Goal: Task Accomplishment & Management: Use online tool/utility

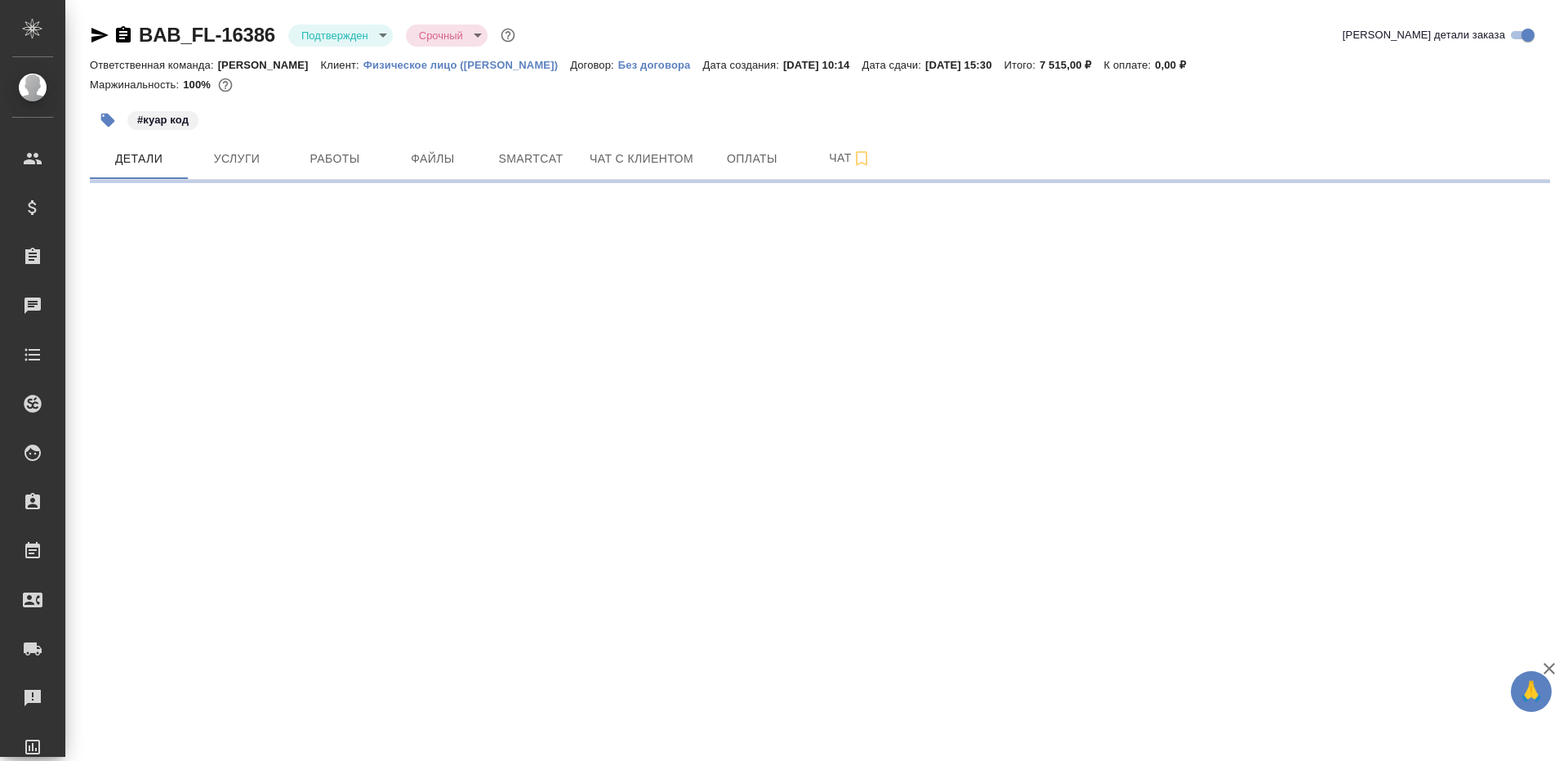
click at [353, 32] on body "🙏 .cls-1 fill:#fff; AWATERA [PERSON_NAME] Клиенты Спецификации Заказы Чаты Todo…" at bounding box center [784, 380] width 1568 height 761
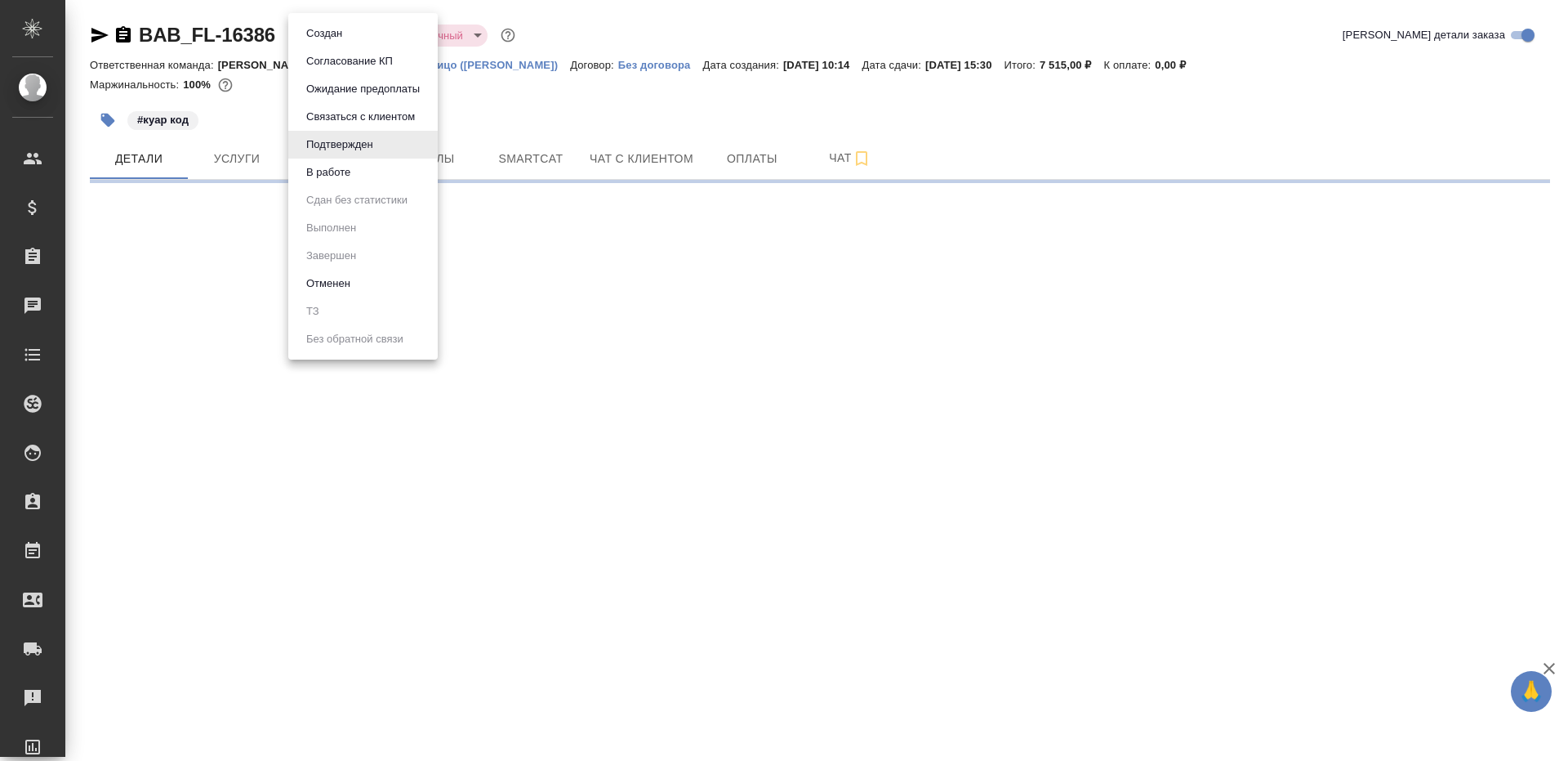
click at [366, 175] on li "В работе" at bounding box center [364, 172] width 150 height 28
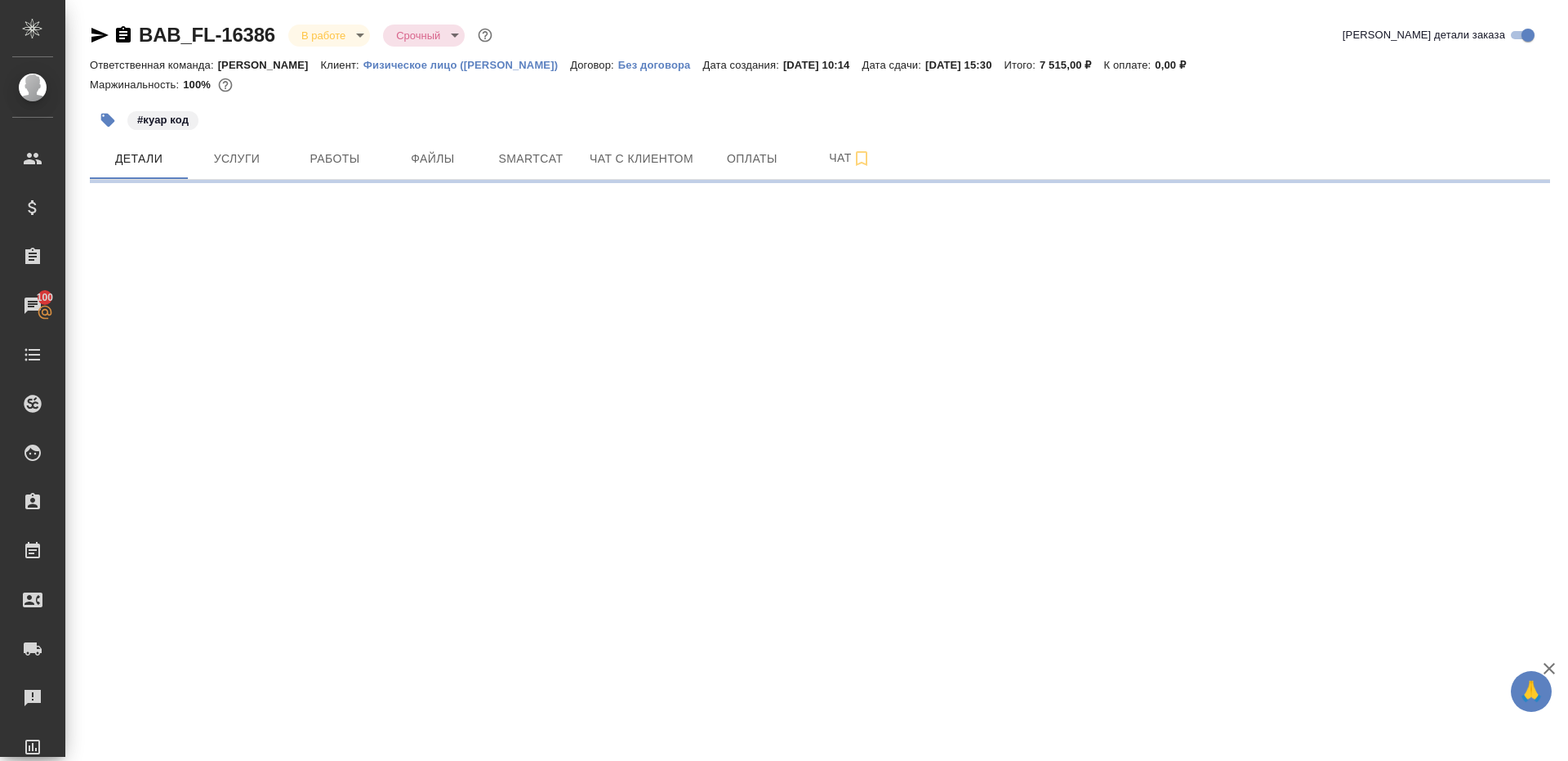
select select "RU"
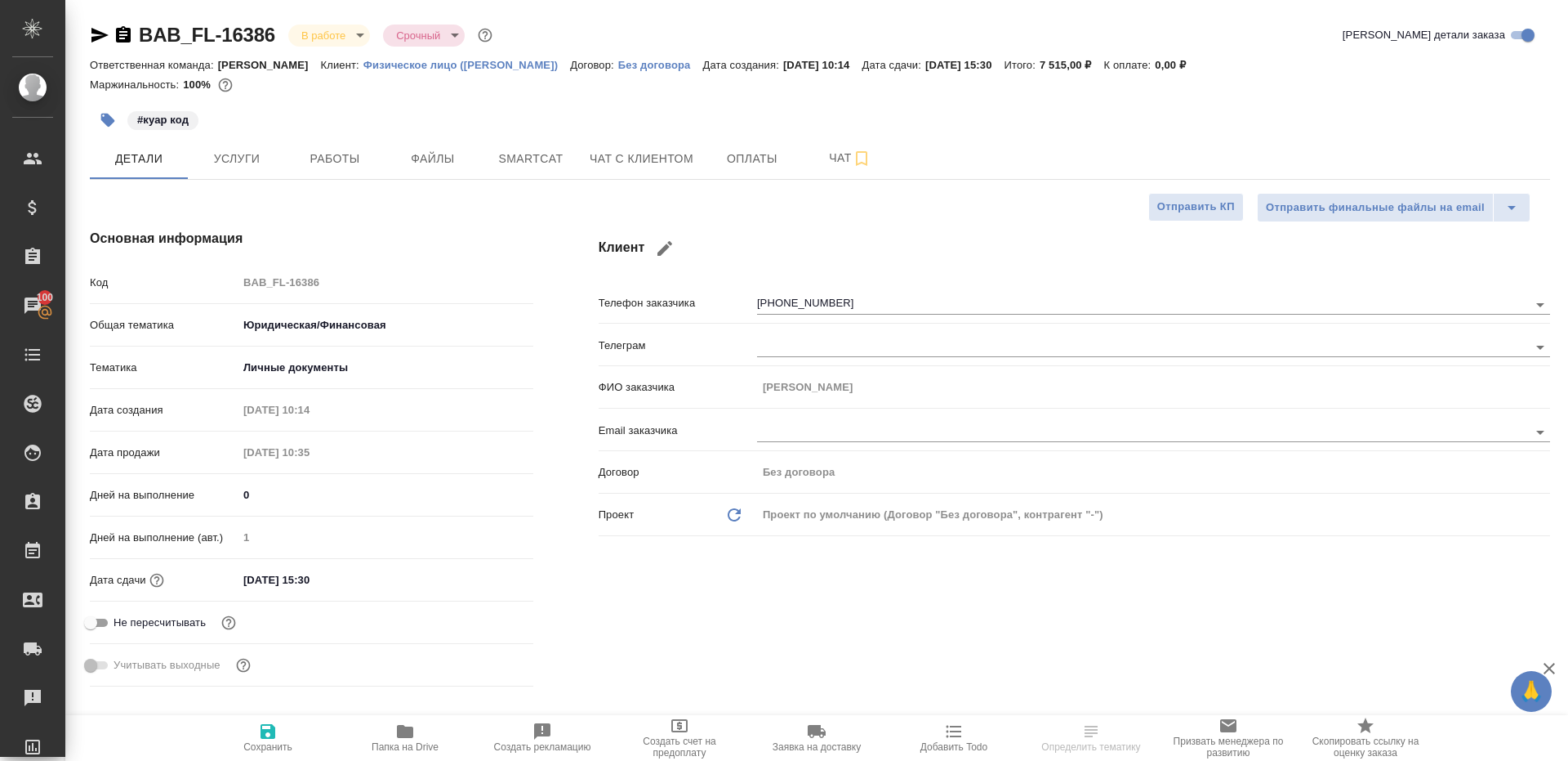
type input "Газизов Ринат"
type input "[PERSON_NAME]"
type textarea "x"
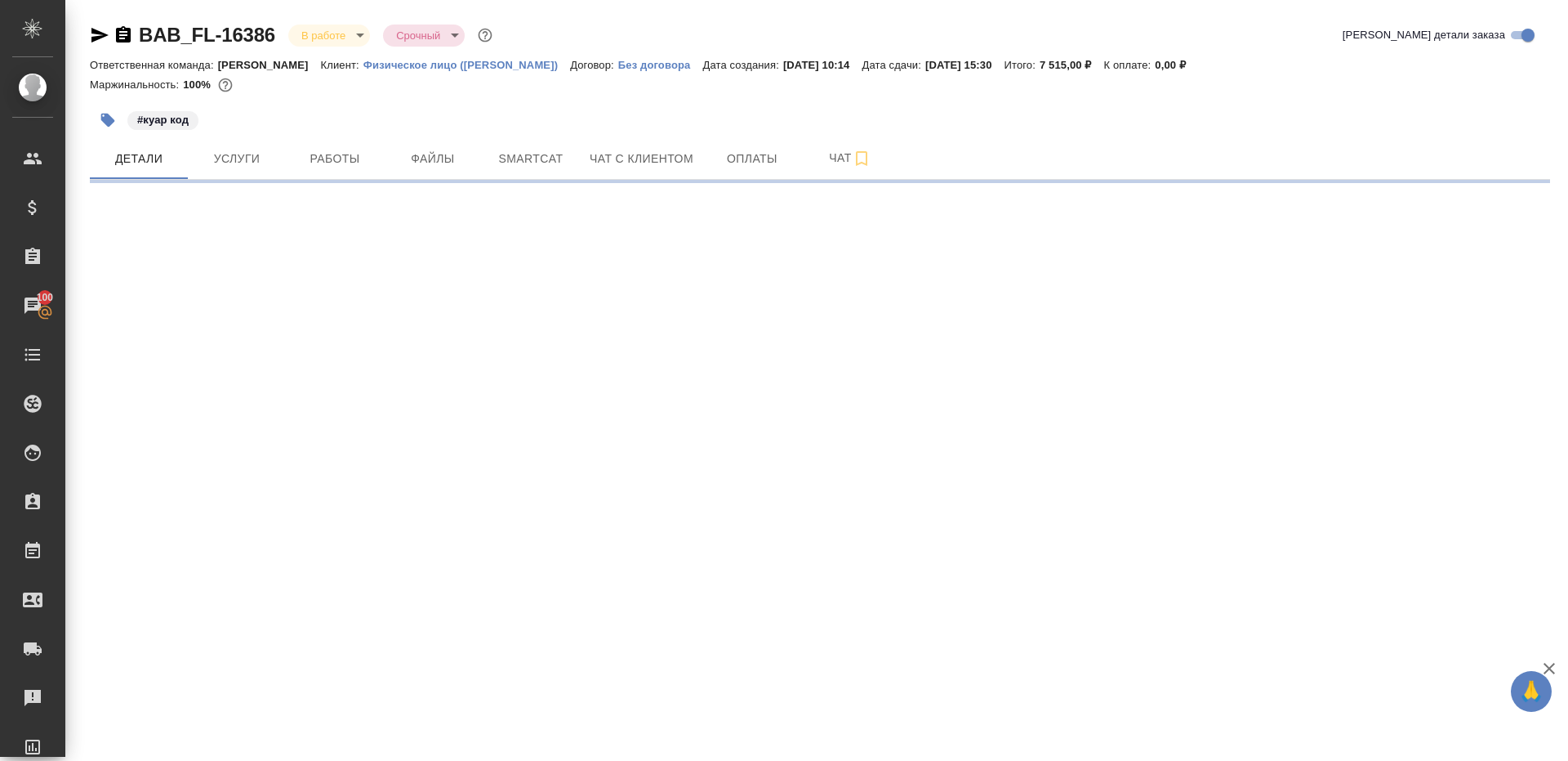
select select "RU"
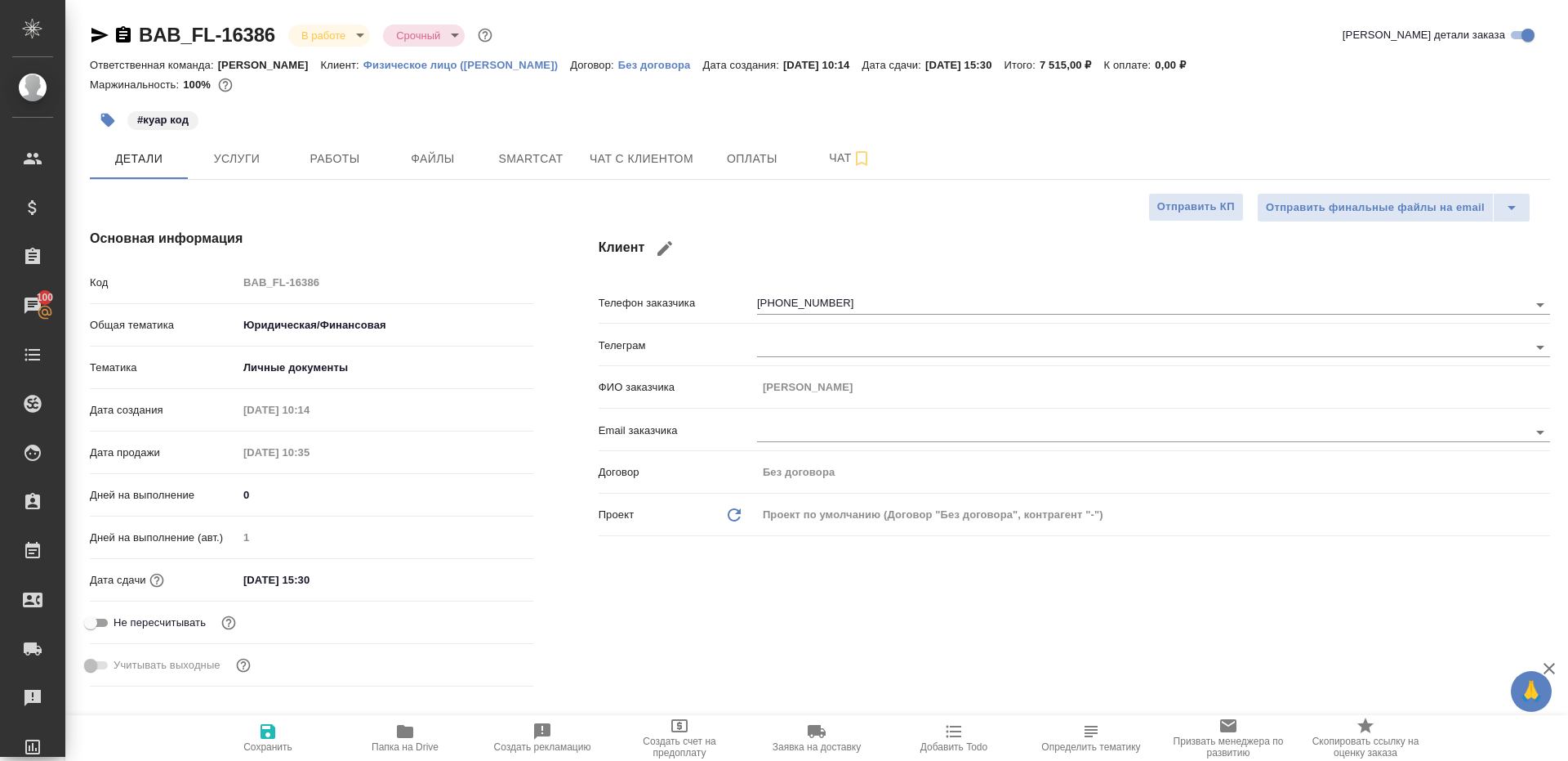
type textarea "x"
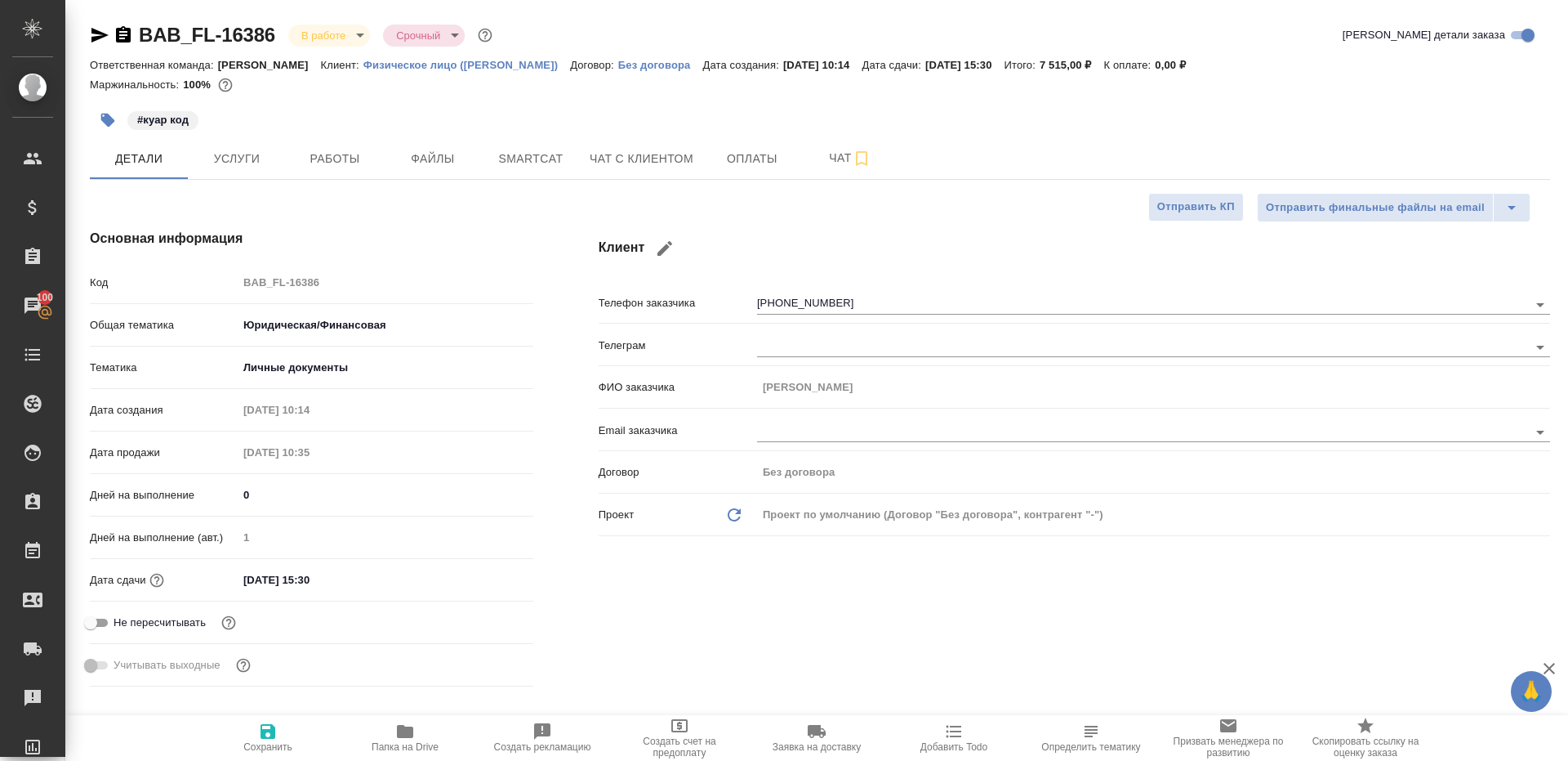
type textarea "x"
click at [354, 170] on button "Работы" at bounding box center [335, 159] width 98 height 41
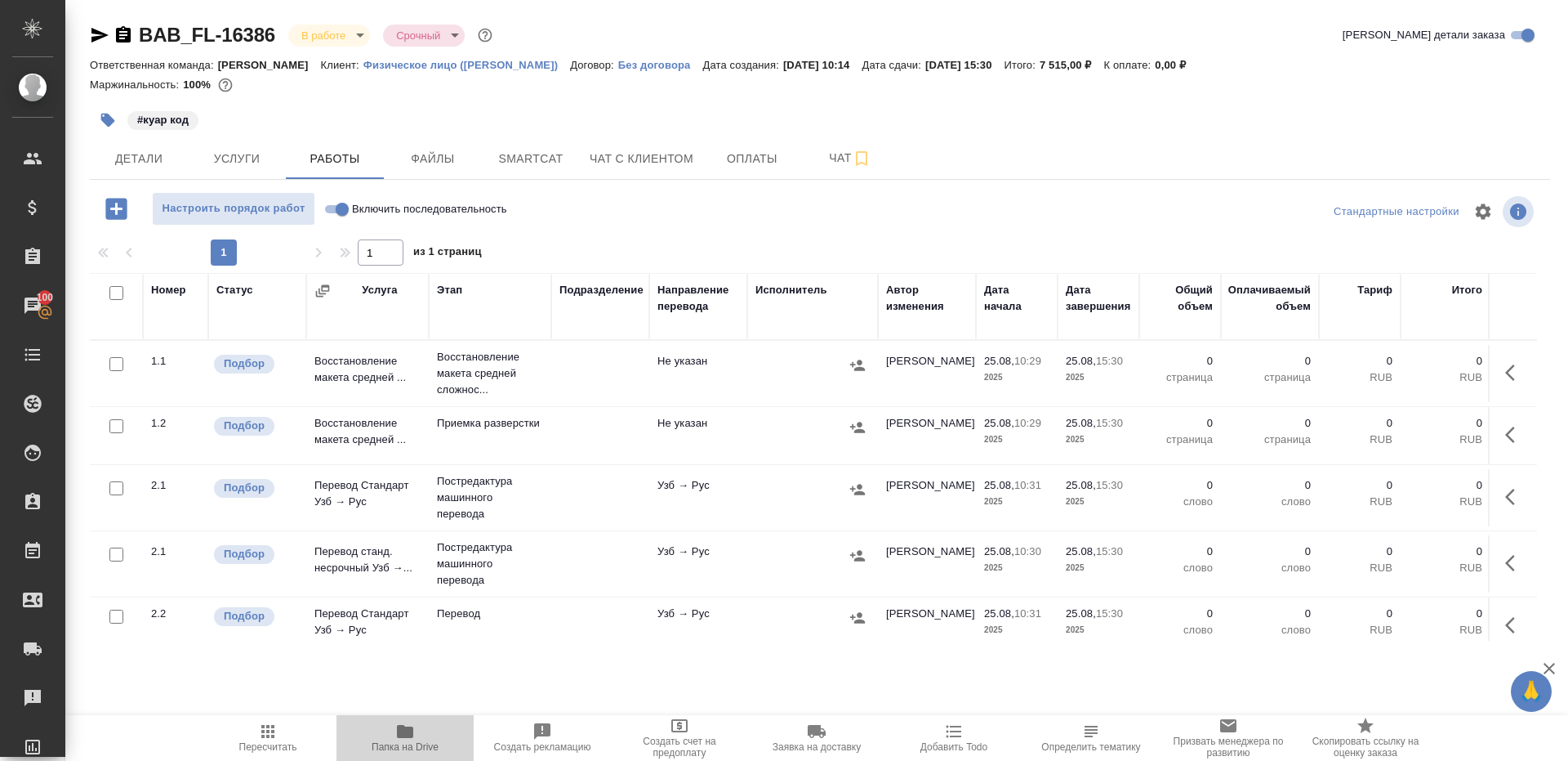
click at [401, 727] on icon "button" at bounding box center [405, 731] width 16 height 13
click at [325, 209] on input "Включить последовательность" at bounding box center [342, 209] width 59 height 20
checkbox input "true"
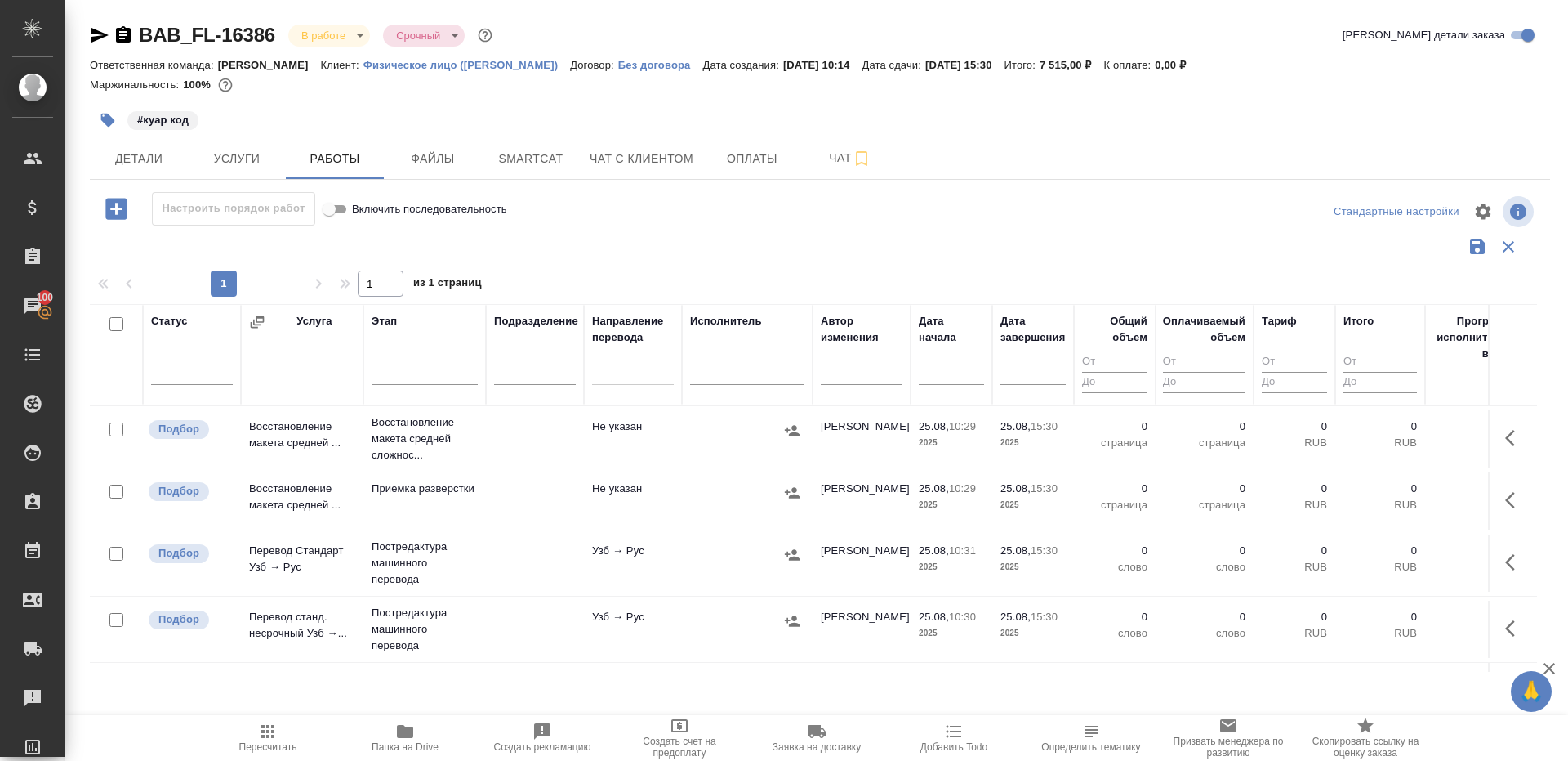
click at [166, 320] on div "Статус" at bounding box center [169, 320] width 37 height 16
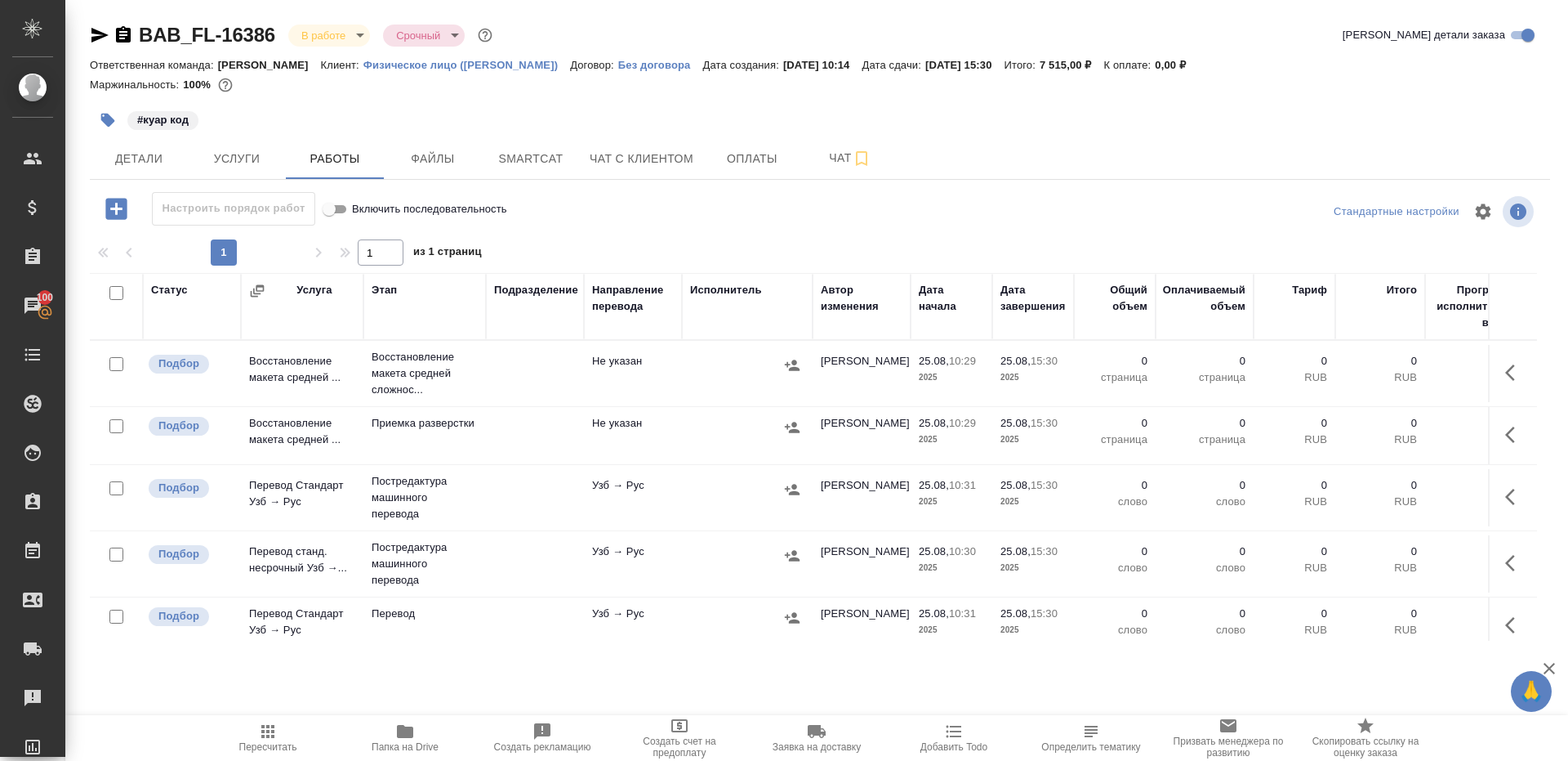
click at [118, 292] on input "checkbox" at bounding box center [117, 293] width 14 height 14
checkbox input "true"
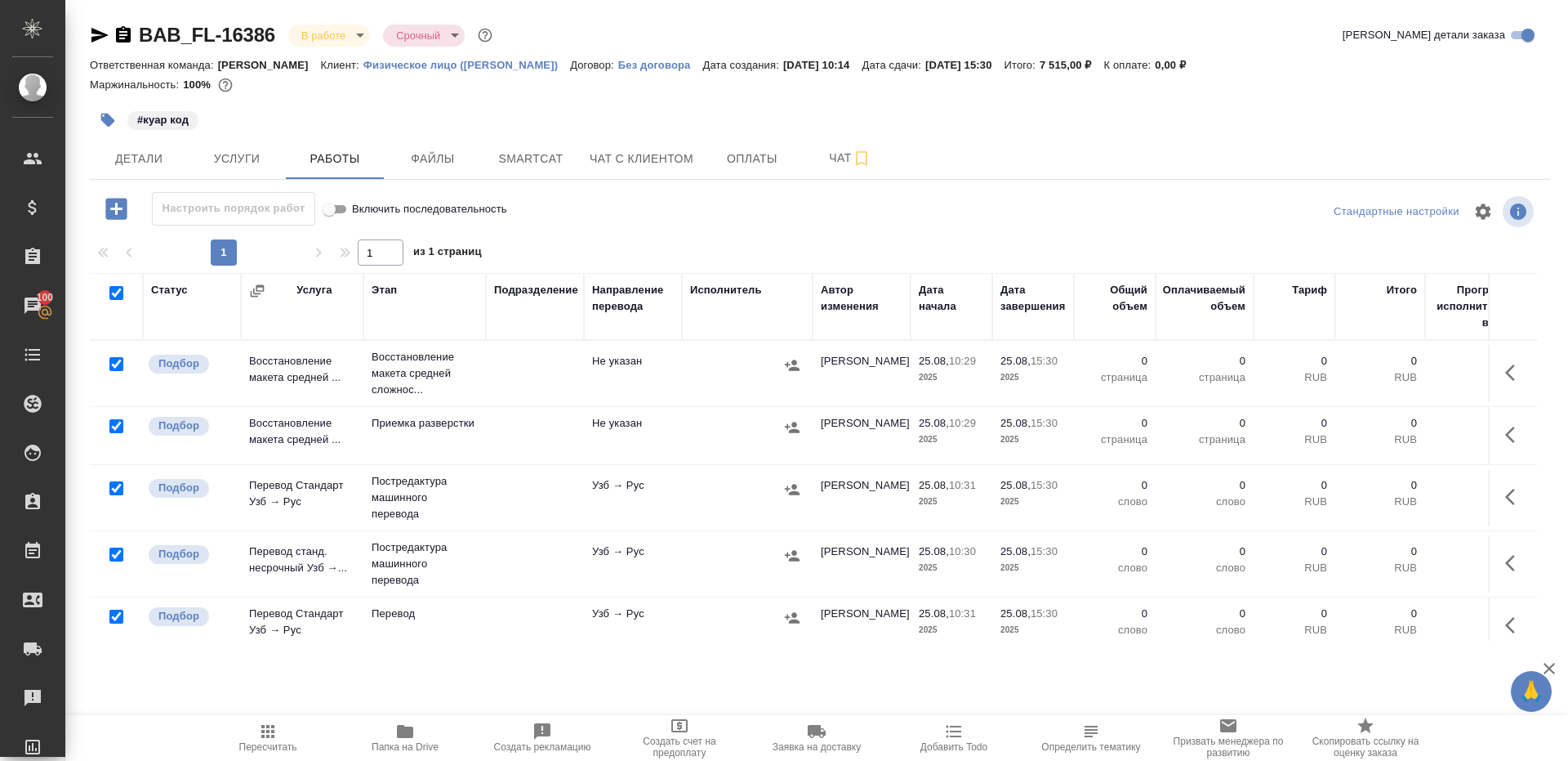
checkbox input "true"
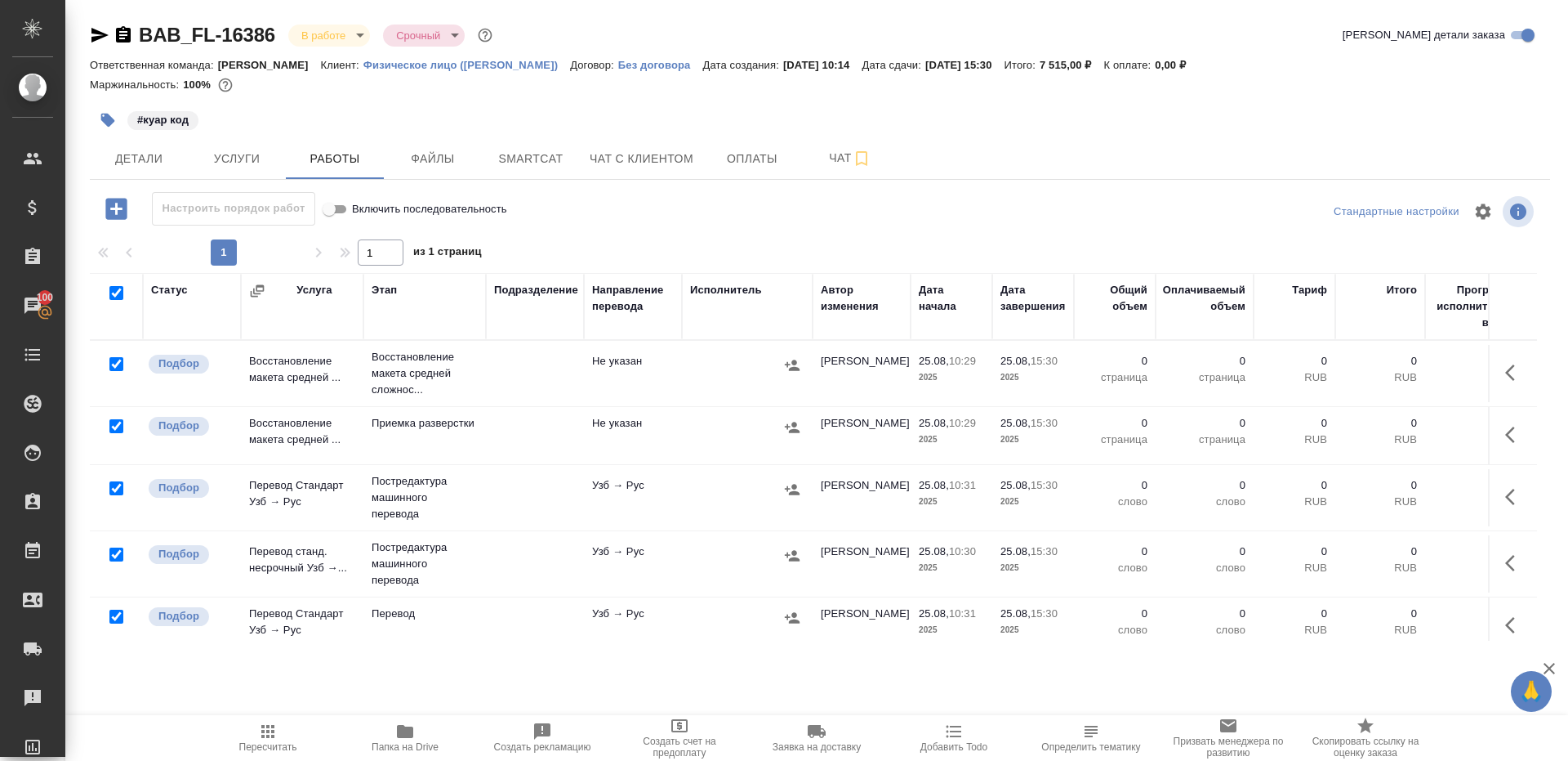
checkbox input "true"
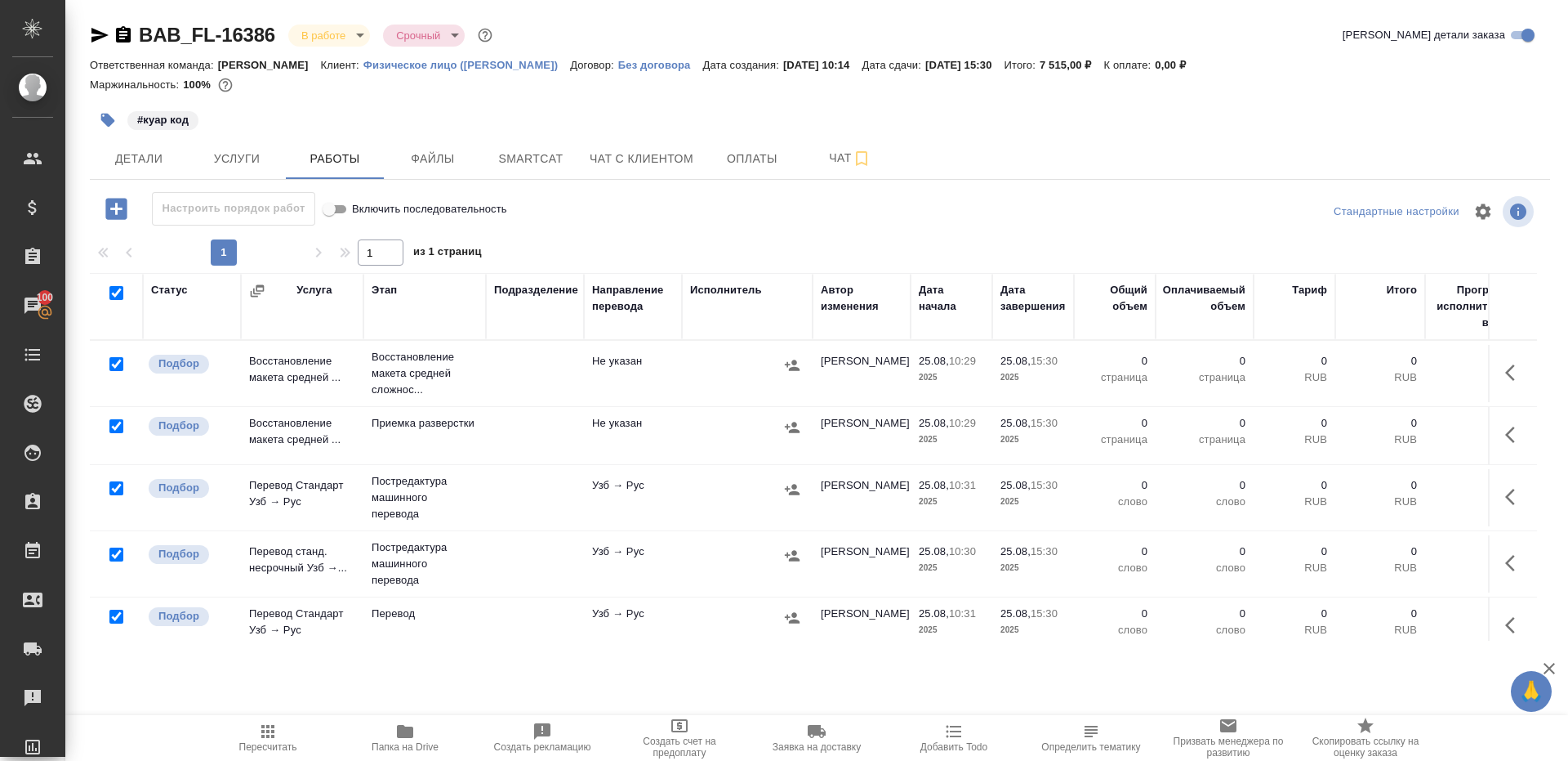
checkbox input "true"
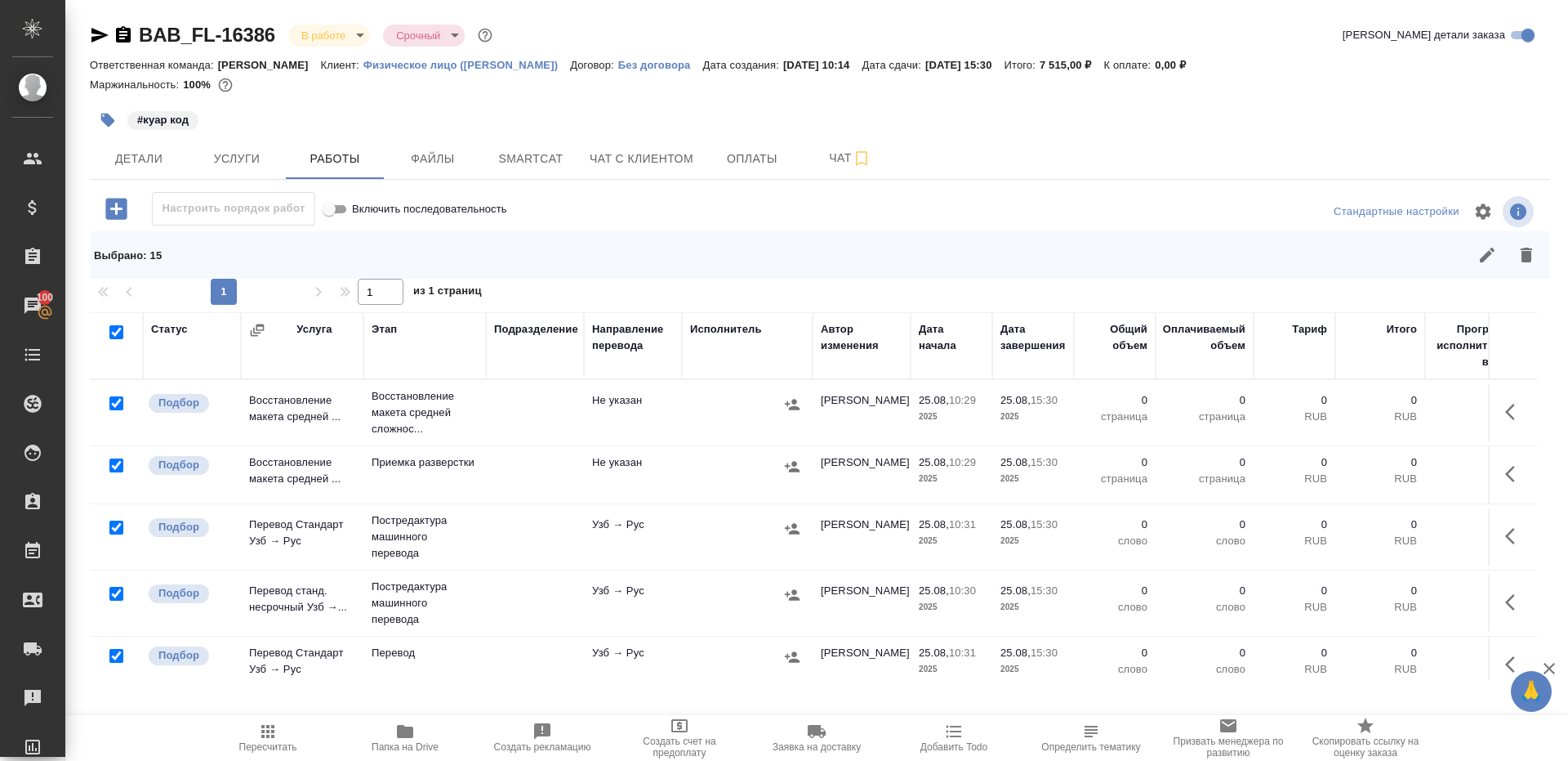
scroll to position [141, 0]
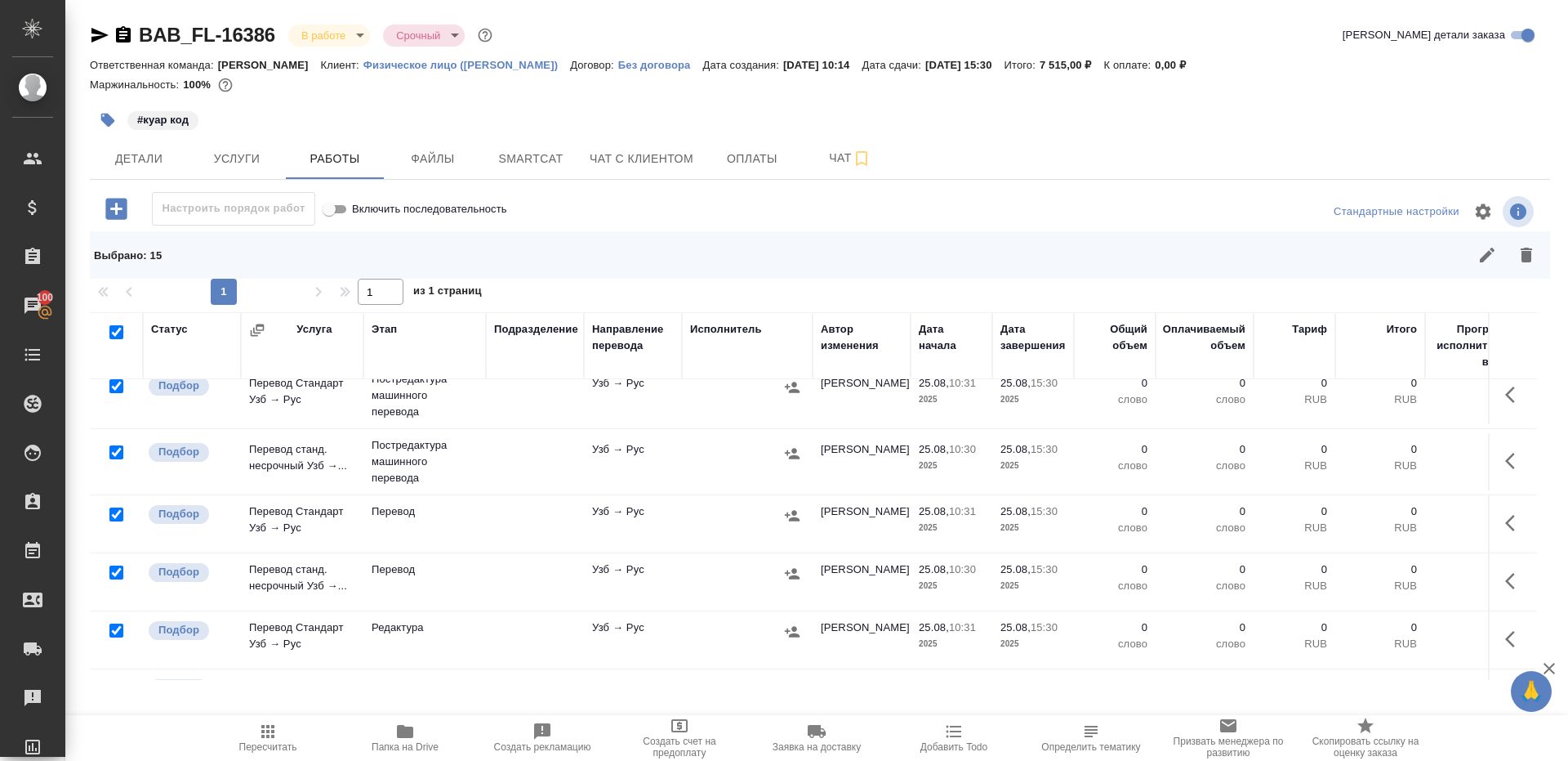
click at [113, 515] on input "checkbox" at bounding box center [117, 515] width 14 height 14
checkbox input "false"
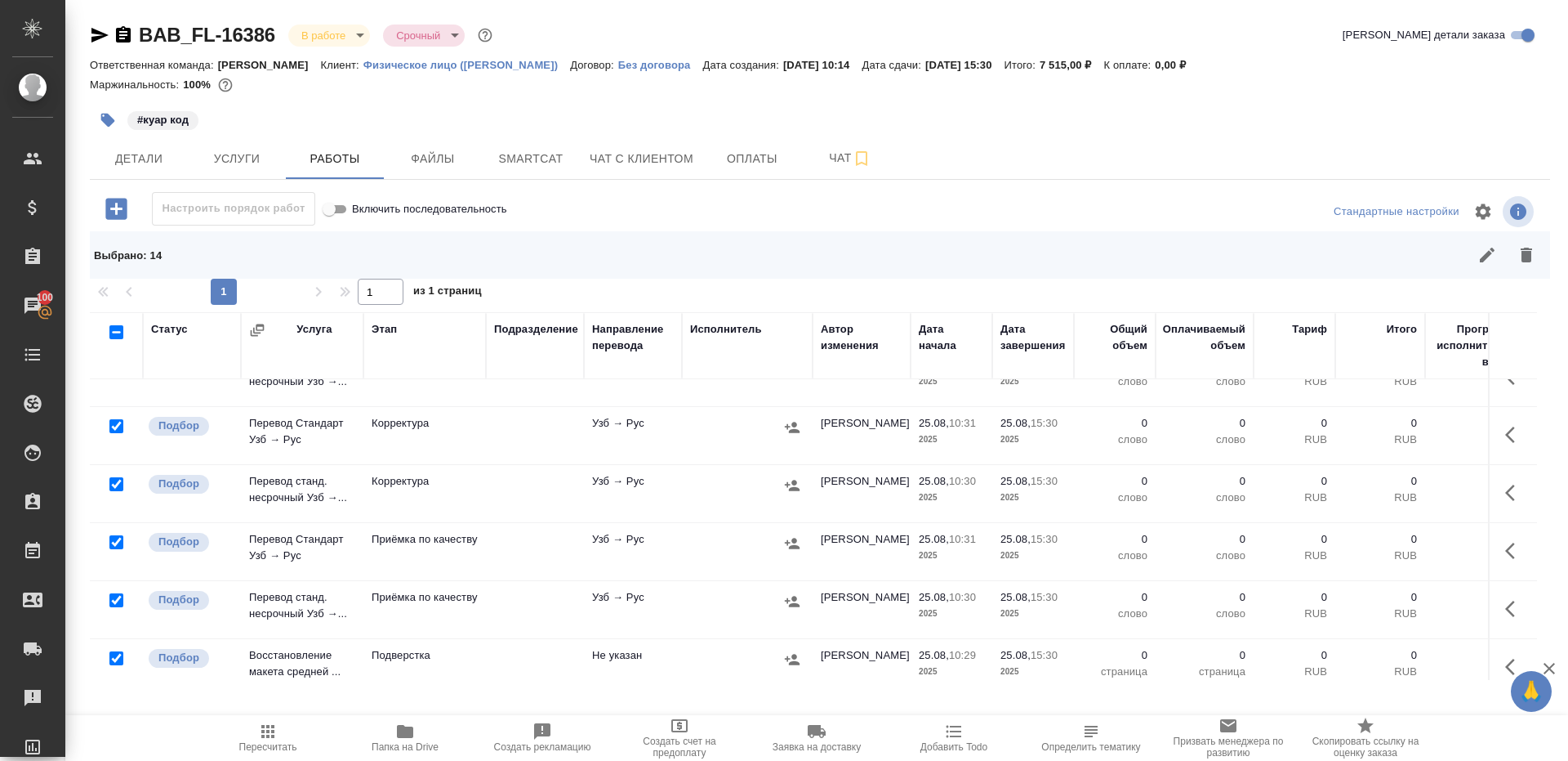
scroll to position [465, 0]
click at [112, 600] on div at bounding box center [116, 597] width 37 height 23
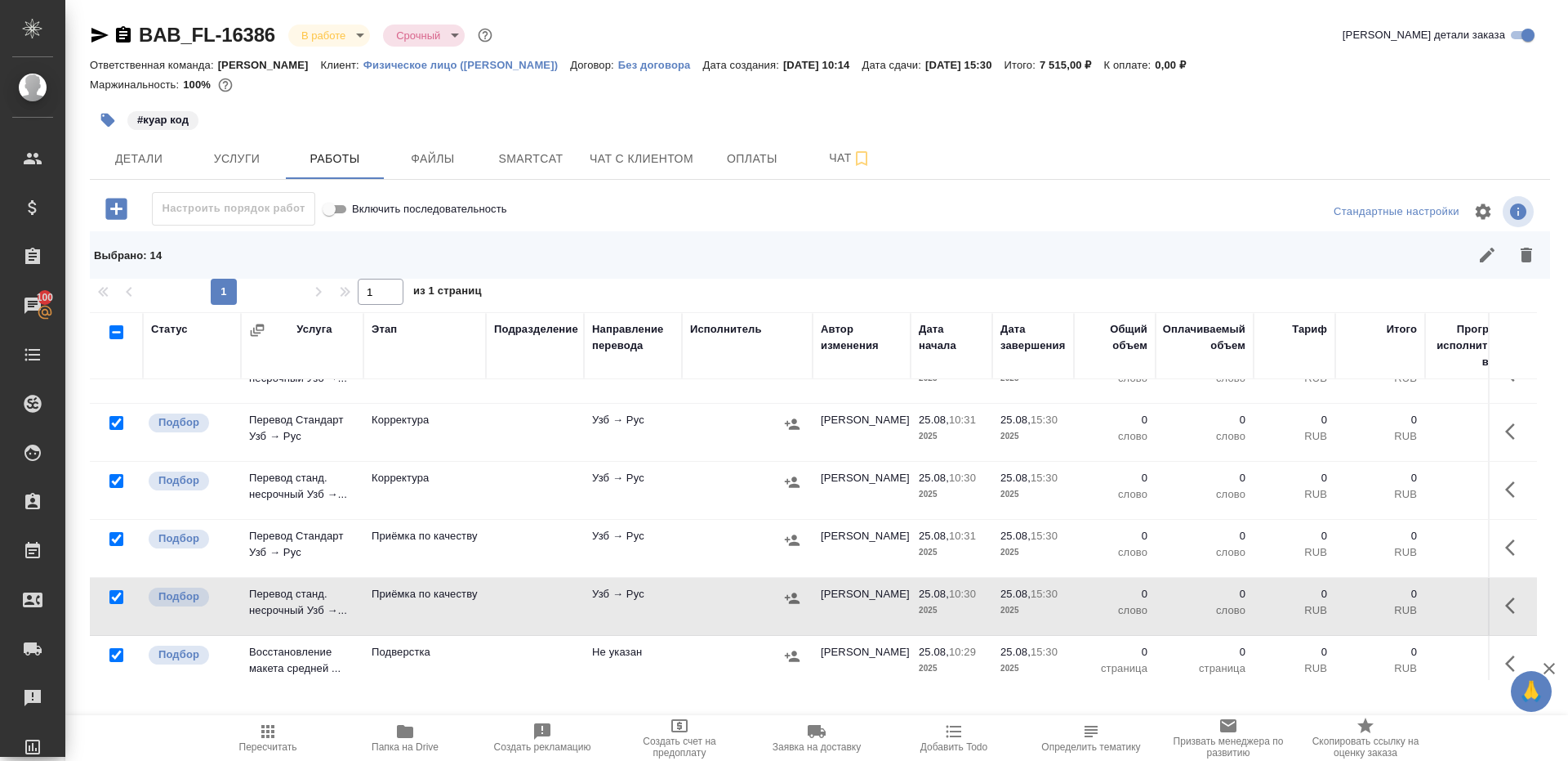
click at [114, 597] on input "checkbox" at bounding box center [117, 597] width 14 height 14
checkbox input "false"
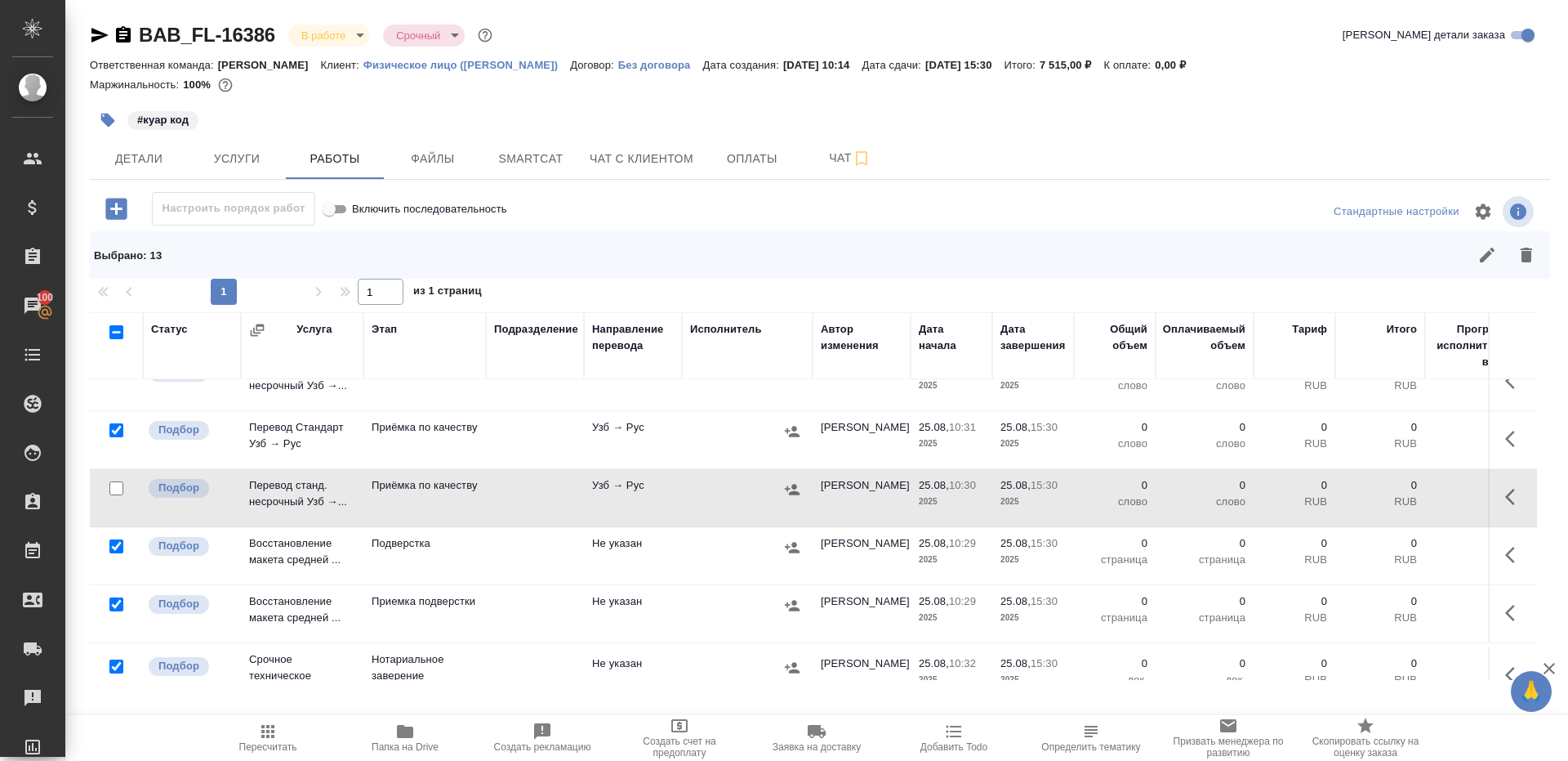
scroll to position [598, 0]
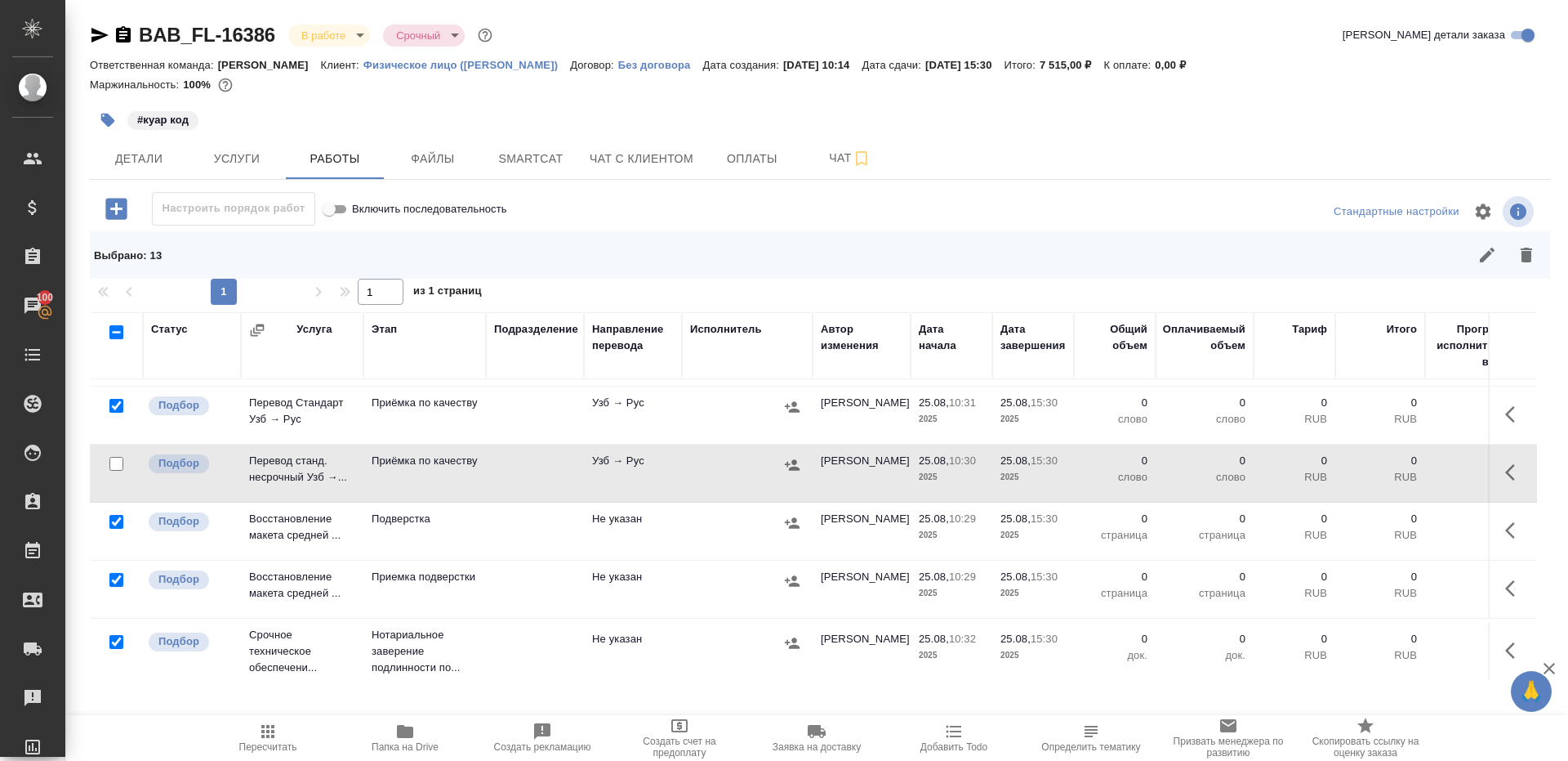
drag, startPoint x: 112, startPoint y: 637, endPoint x: 696, endPoint y: 528, distance: 594.1
click at [112, 636] on input "checkbox" at bounding box center [117, 642] width 14 height 14
checkbox input "false"
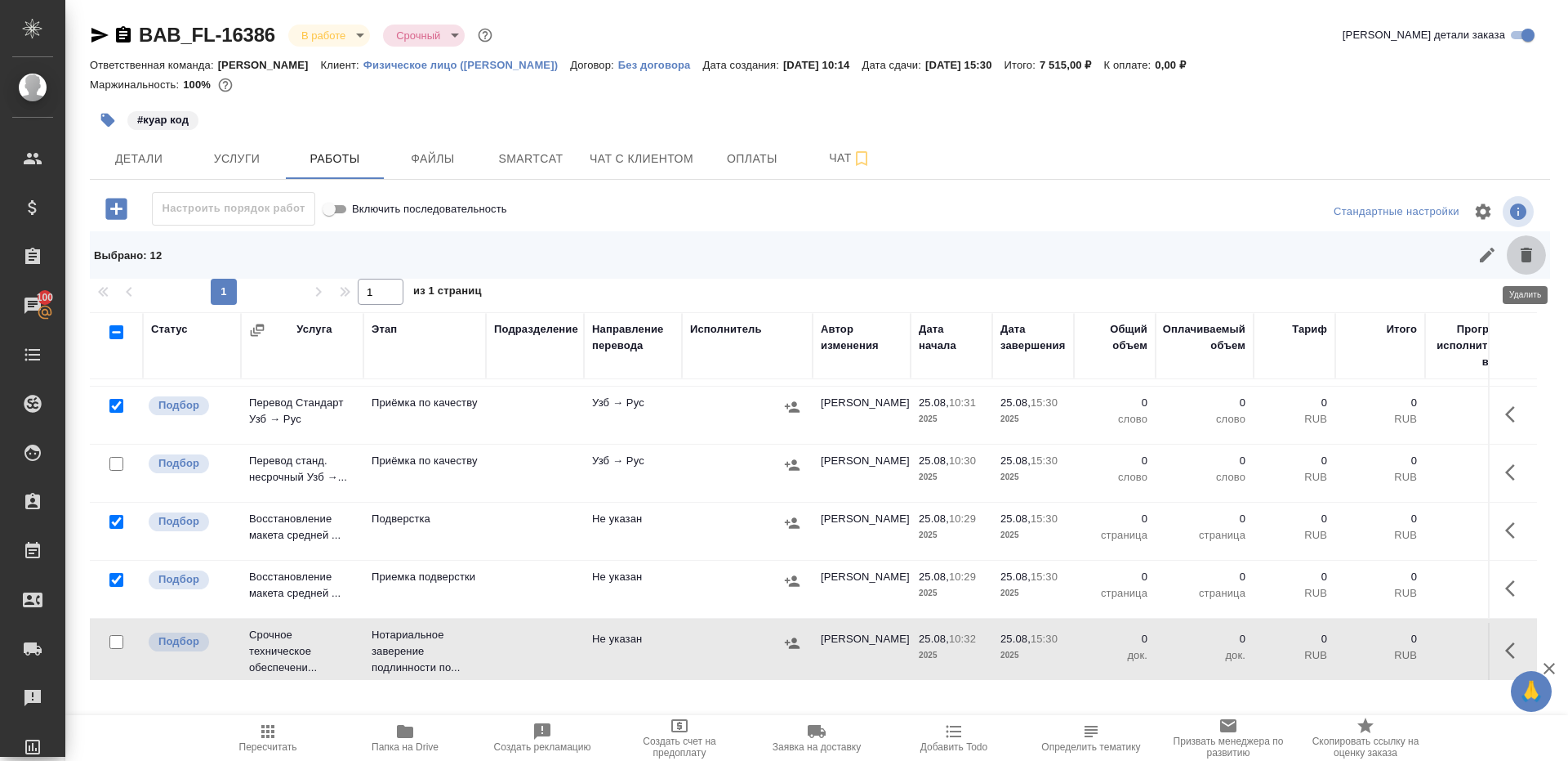
click at [1525, 260] on icon "button" at bounding box center [1526, 255] width 11 height 14
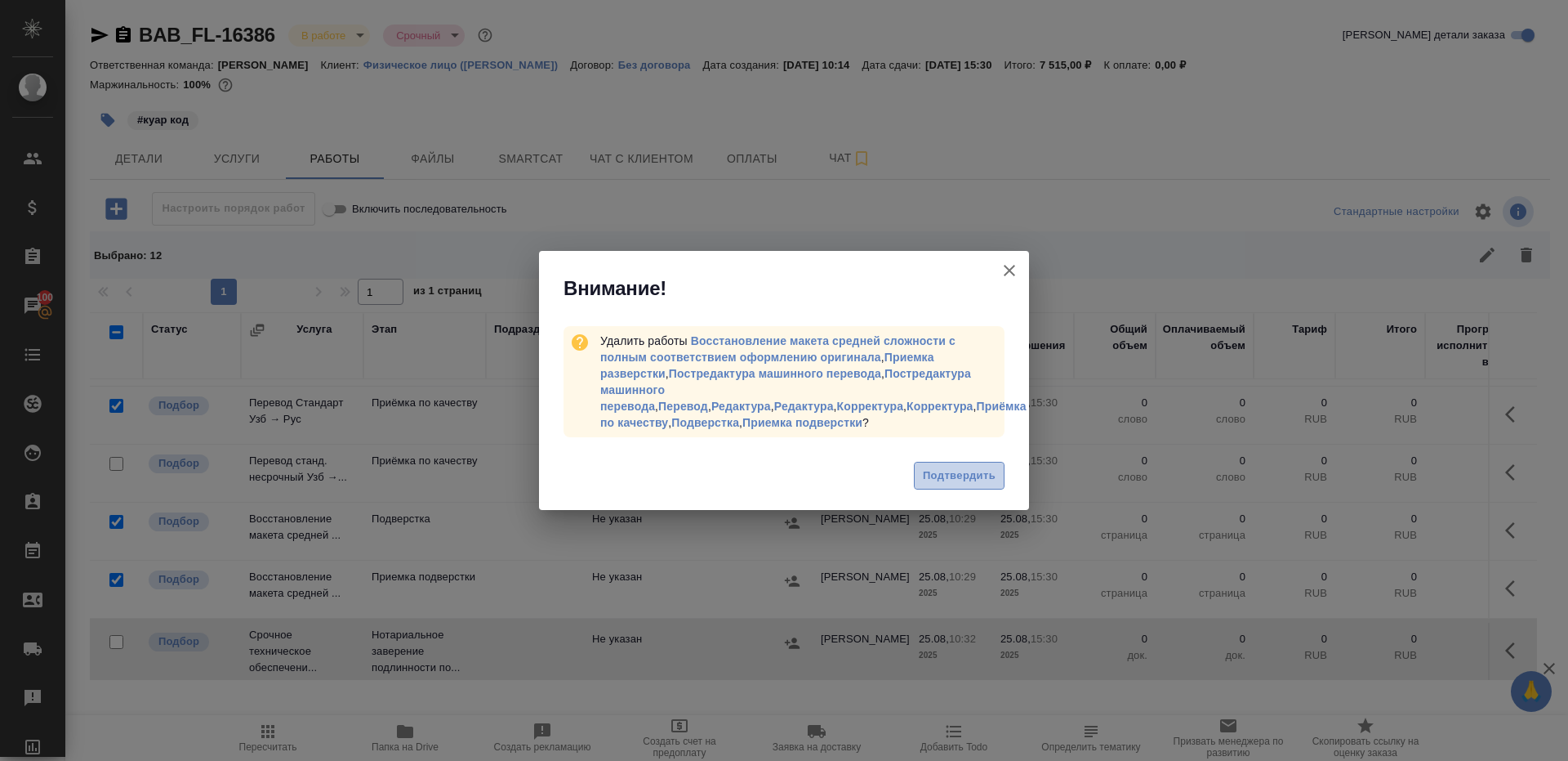
click at [951, 470] on span "Подтвердить" at bounding box center [959, 476] width 72 height 19
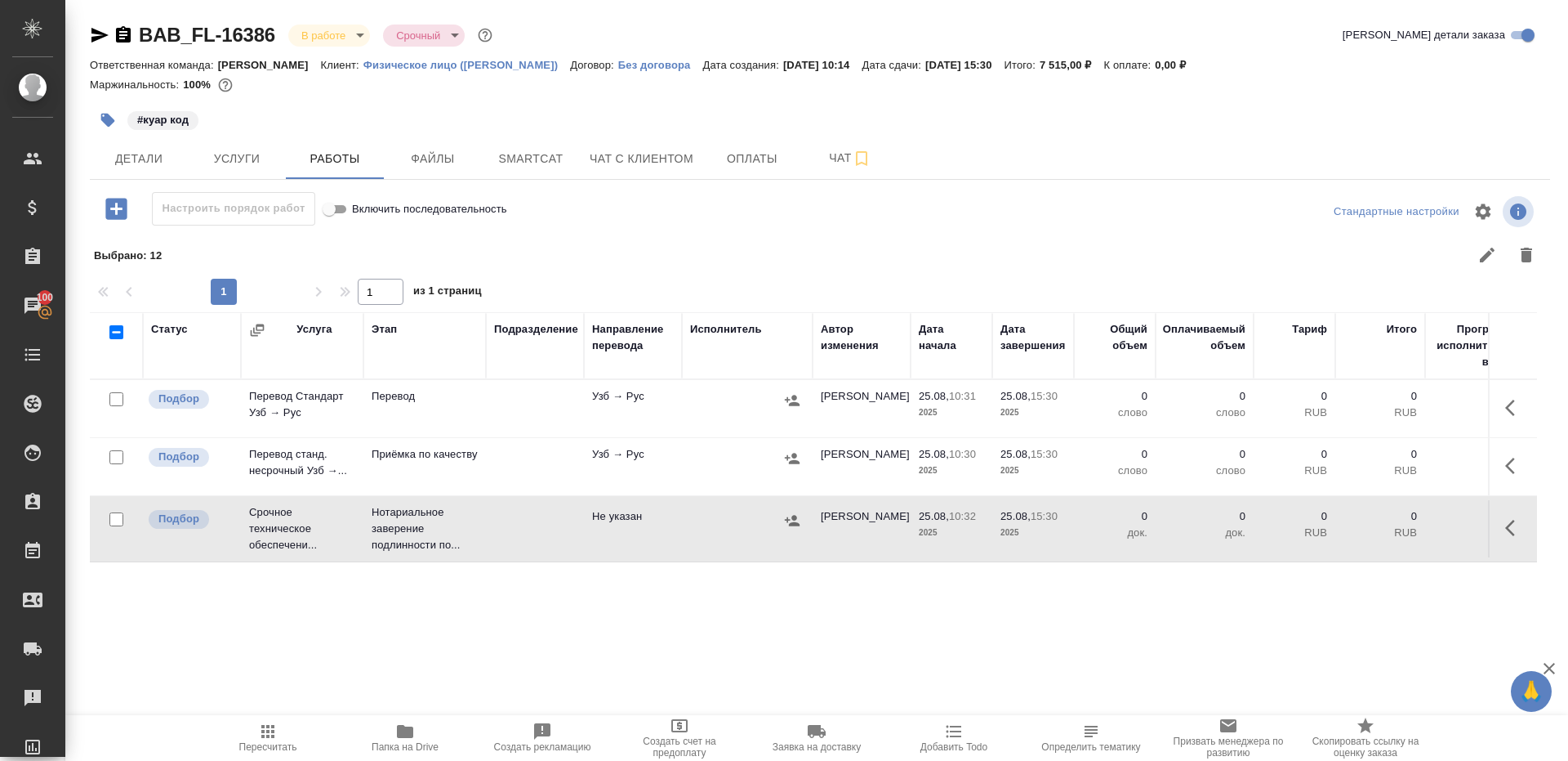
scroll to position [0, 0]
click at [1519, 398] on icon "button" at bounding box center [1514, 407] width 20 height 20
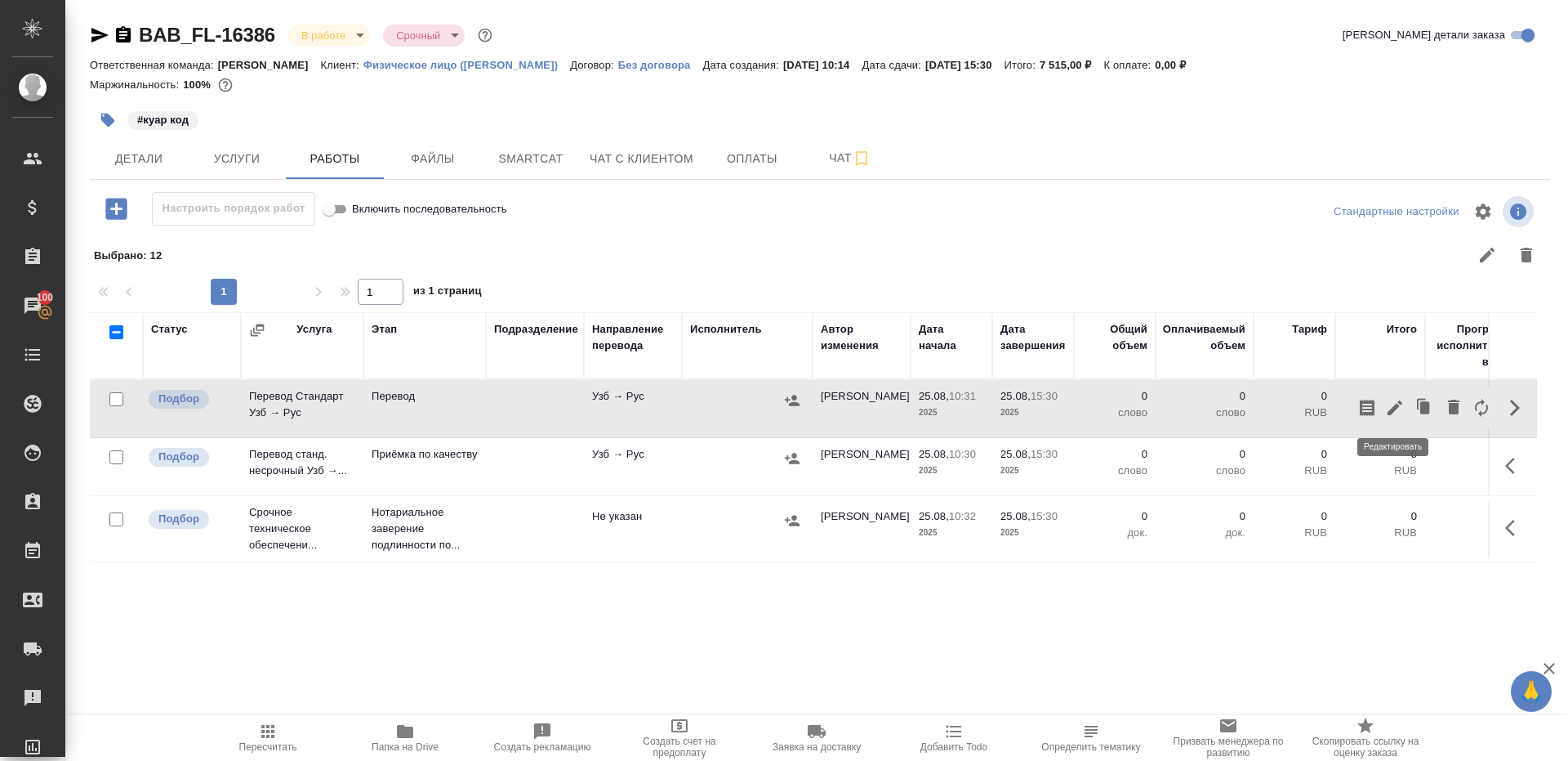
click at [1395, 401] on icon "button" at bounding box center [1394, 407] width 20 height 20
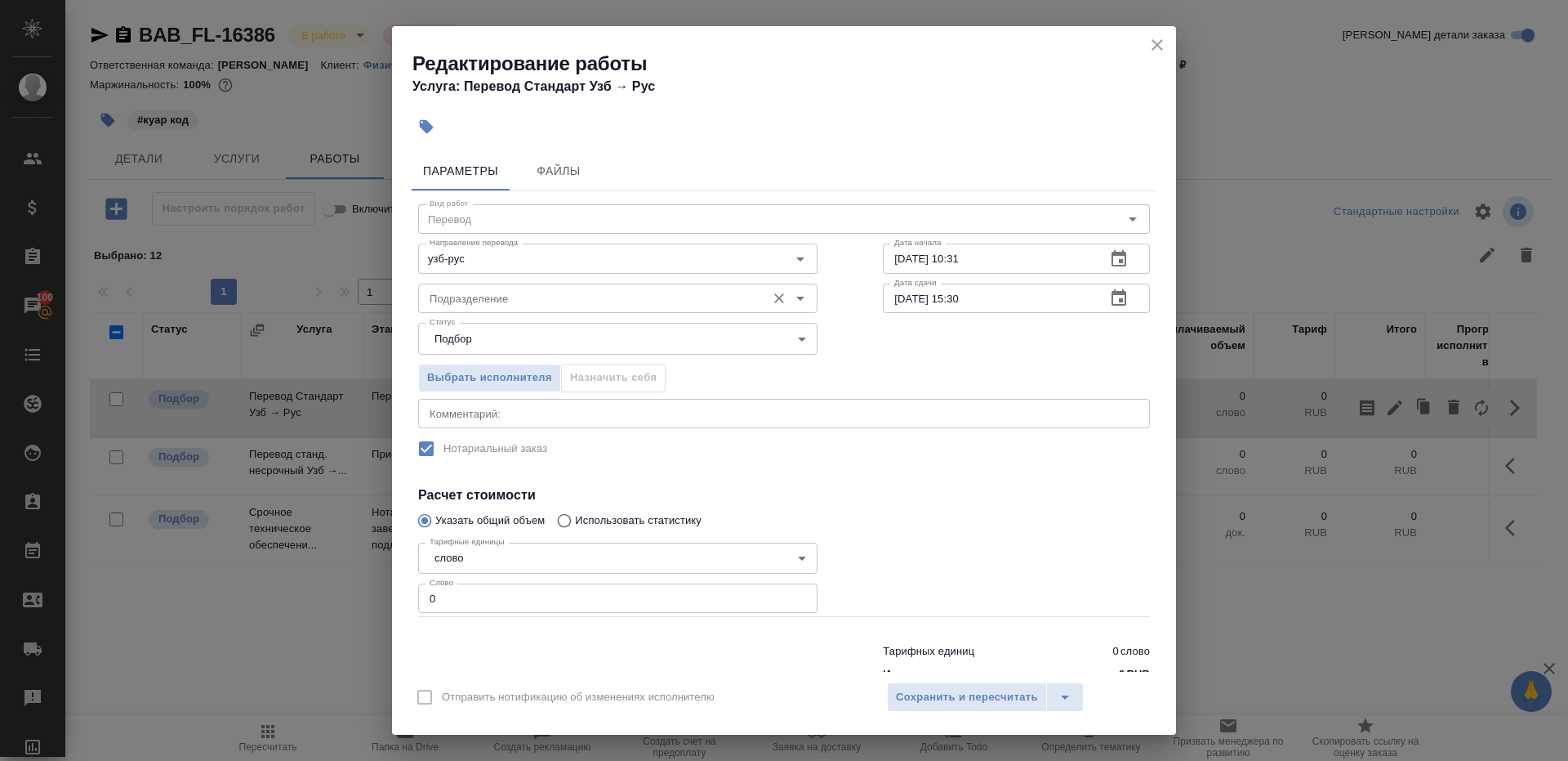
click at [540, 298] on input "Подразделение" at bounding box center [590, 298] width 335 height 20
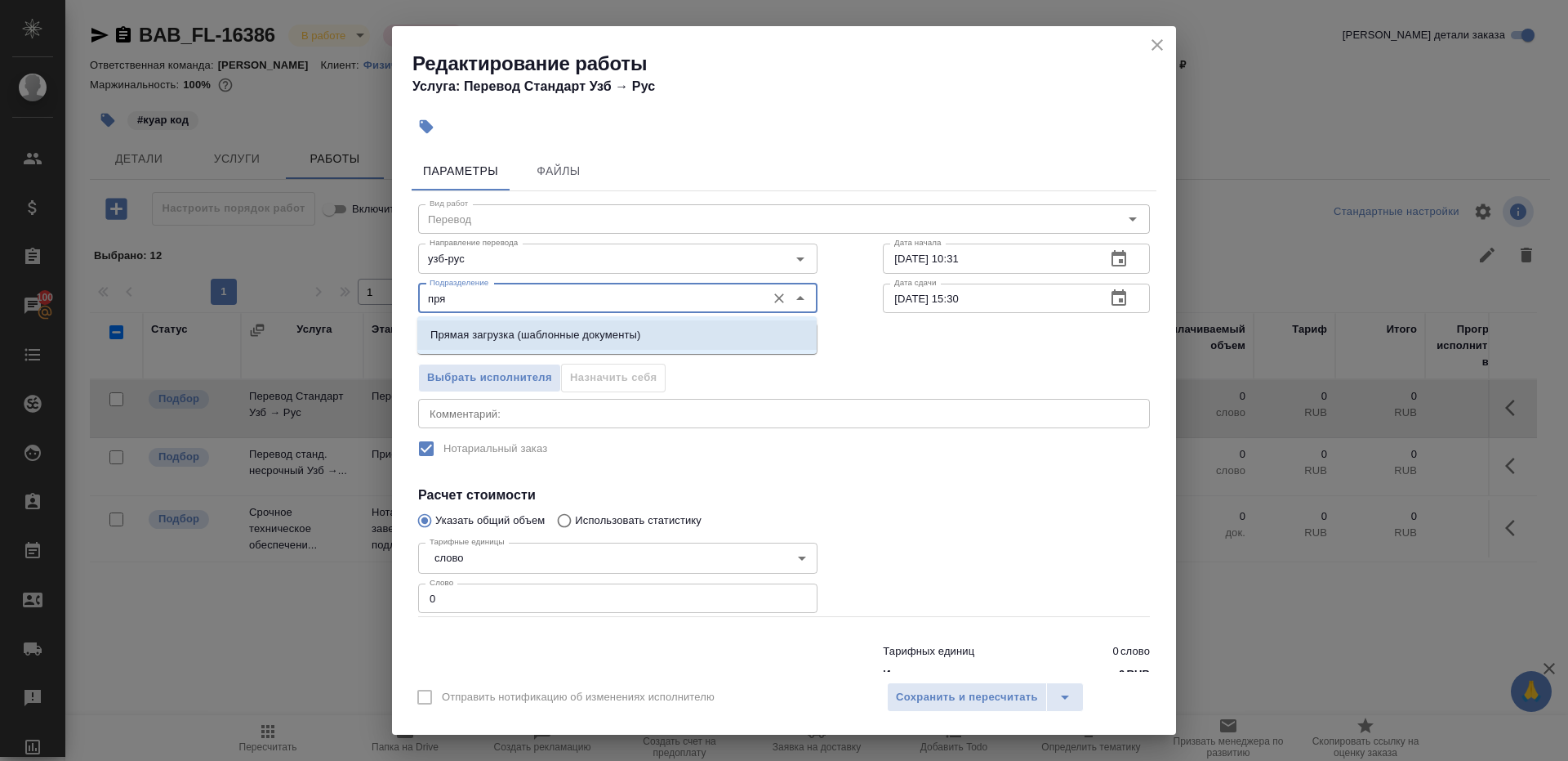
click at [588, 331] on p "Прямая загрузка (шаблонные документы)" at bounding box center [535, 335] width 210 height 16
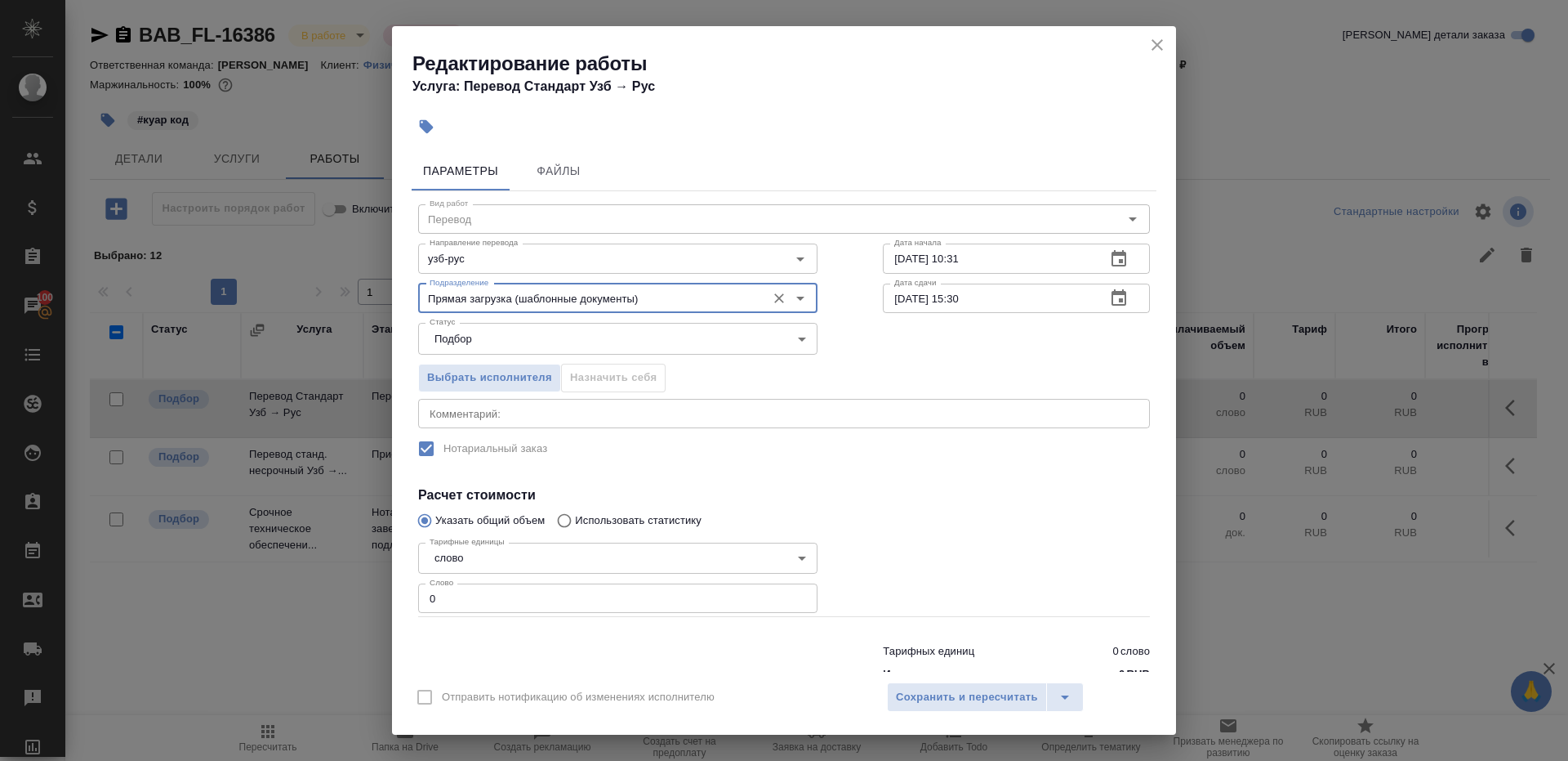
type input "Прямая загрузка (шаблонные документы)"
drag, startPoint x: 500, startPoint y: 601, endPoint x: 577, endPoint y: 601, distance: 77.0
click at [500, 601] on input "0" at bounding box center [617, 598] width 399 height 30
type input "1"
click at [982, 600] on div at bounding box center [1016, 577] width 332 height 147
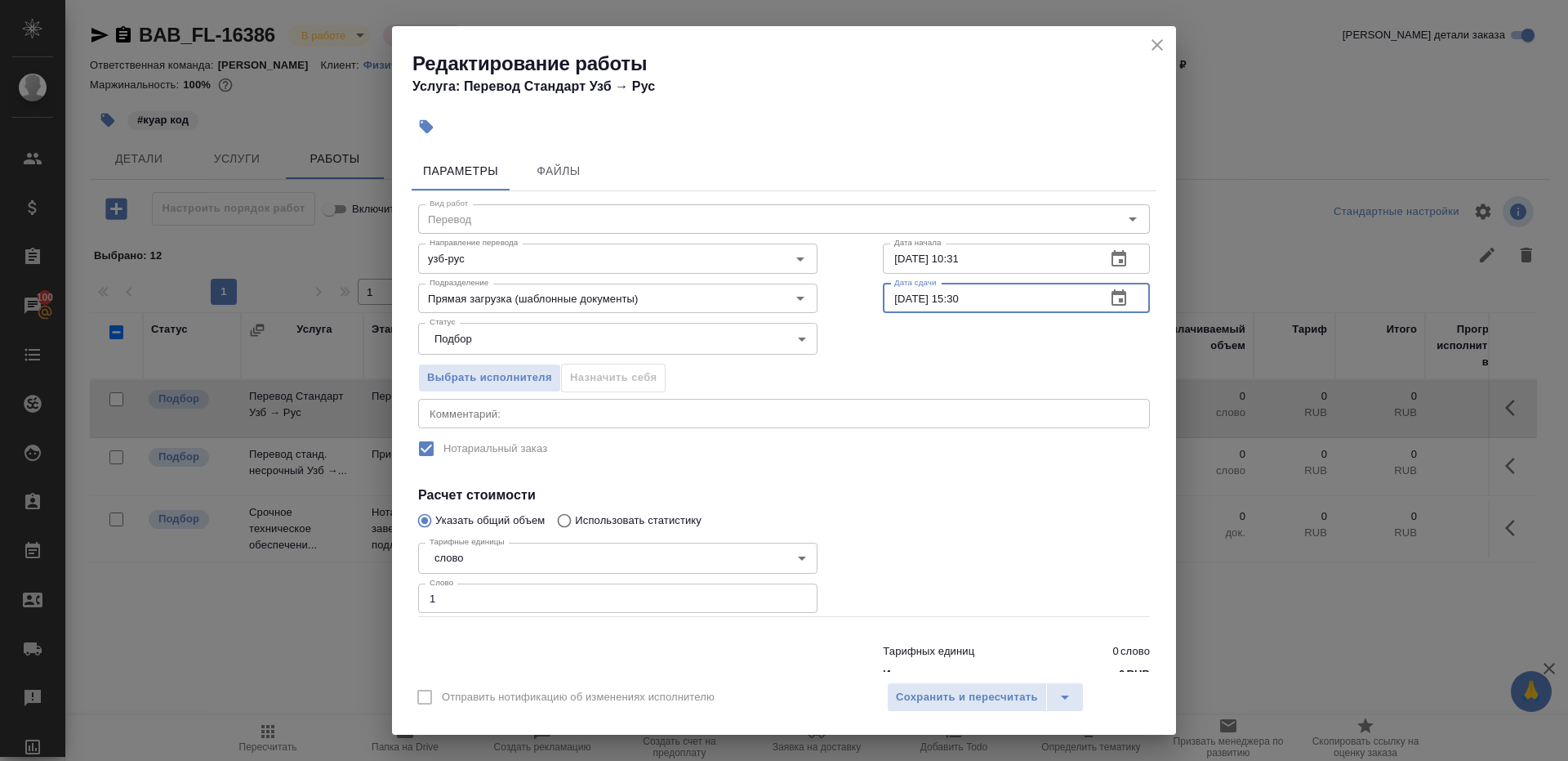
click at [973, 299] on input "[DATE] 15:30" at bounding box center [988, 298] width 210 height 30
type input "[DATE] 15:00"
click at [1025, 539] on div at bounding box center [1016, 577] width 332 height 147
click at [992, 689] on span "Сохранить и пересчитать" at bounding box center [967, 697] width 142 height 19
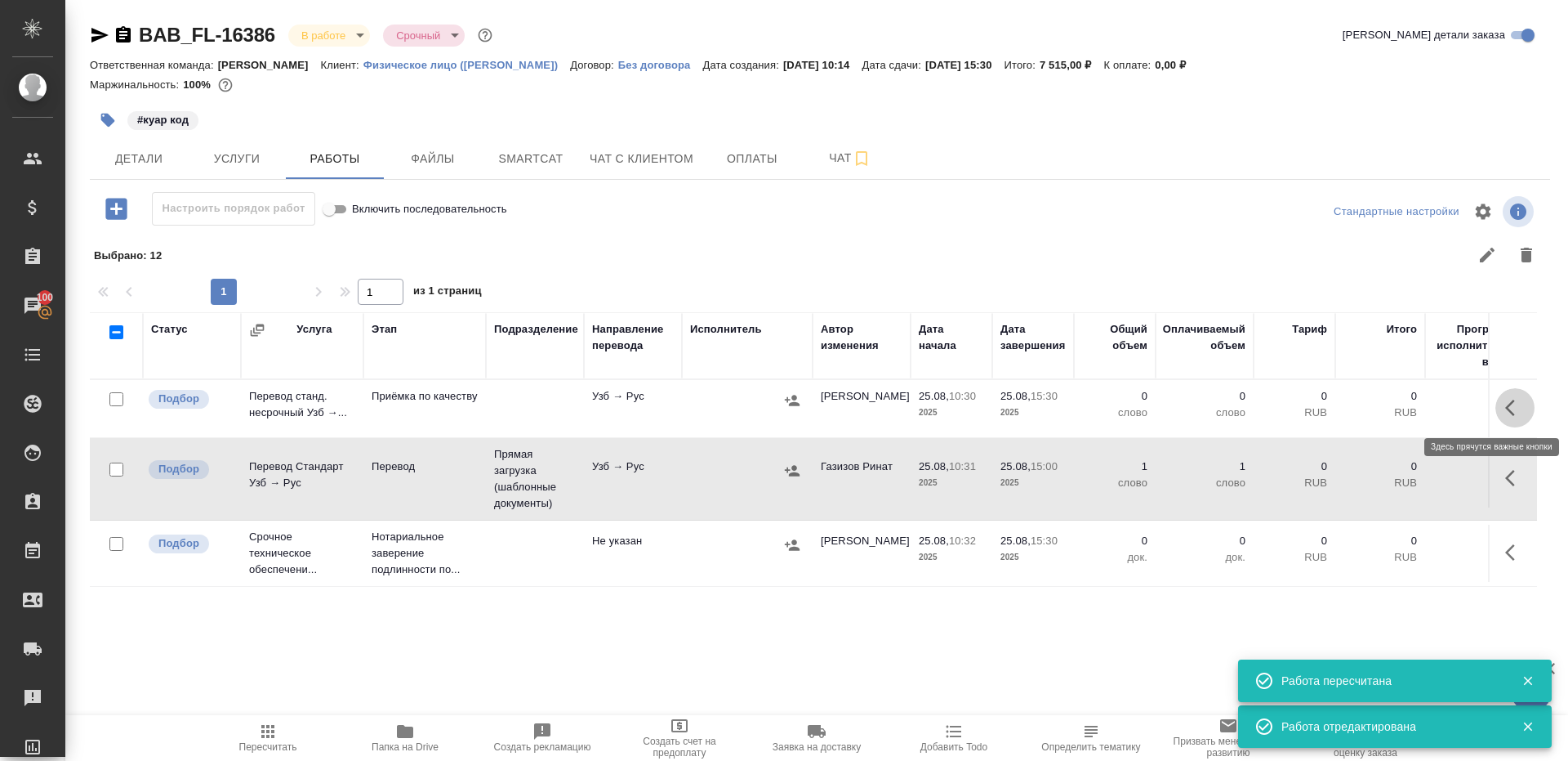
click at [1512, 409] on icon "button" at bounding box center [1514, 407] width 20 height 20
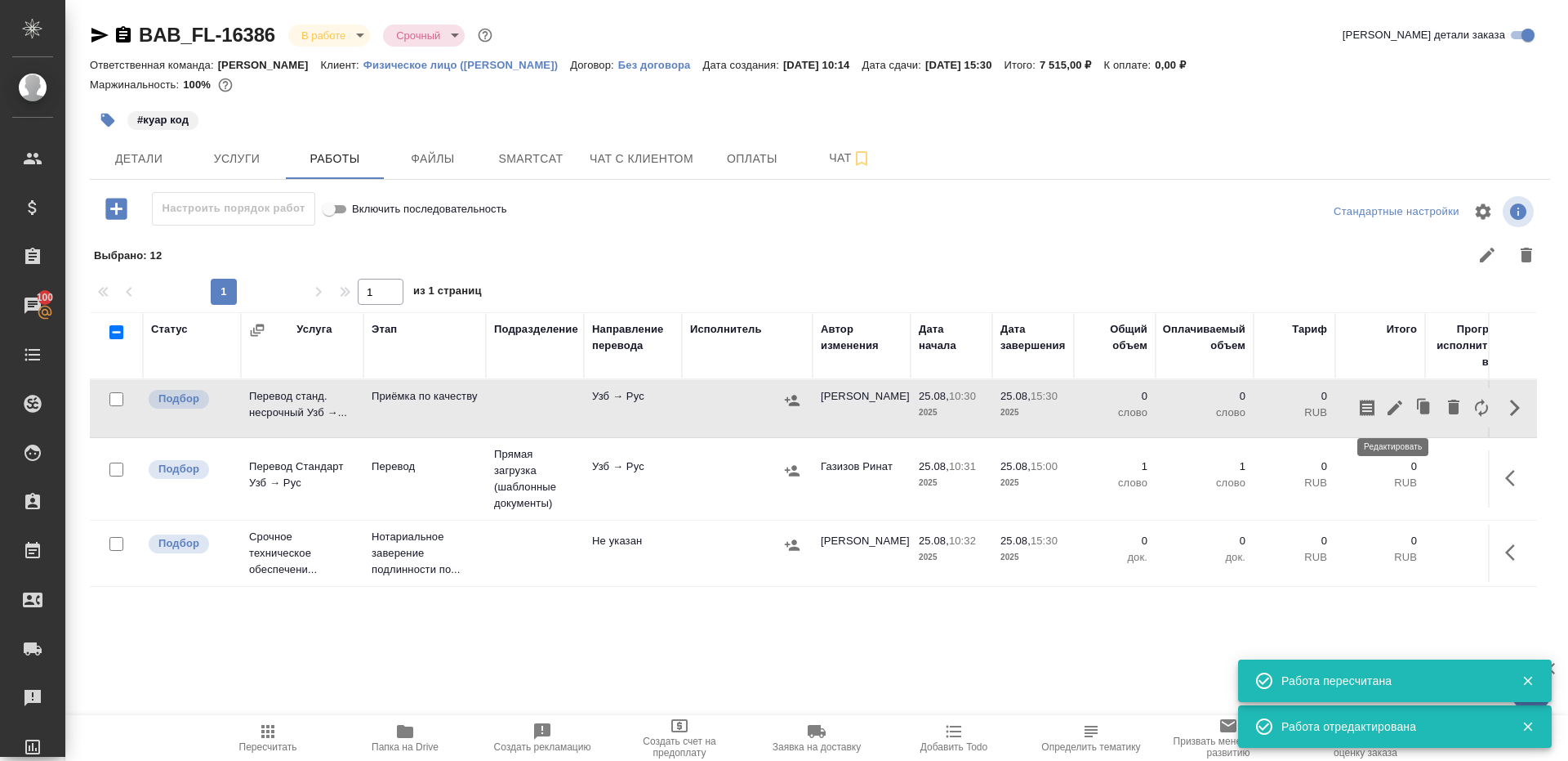
click at [1399, 403] on icon "button" at bounding box center [1394, 407] width 14 height 14
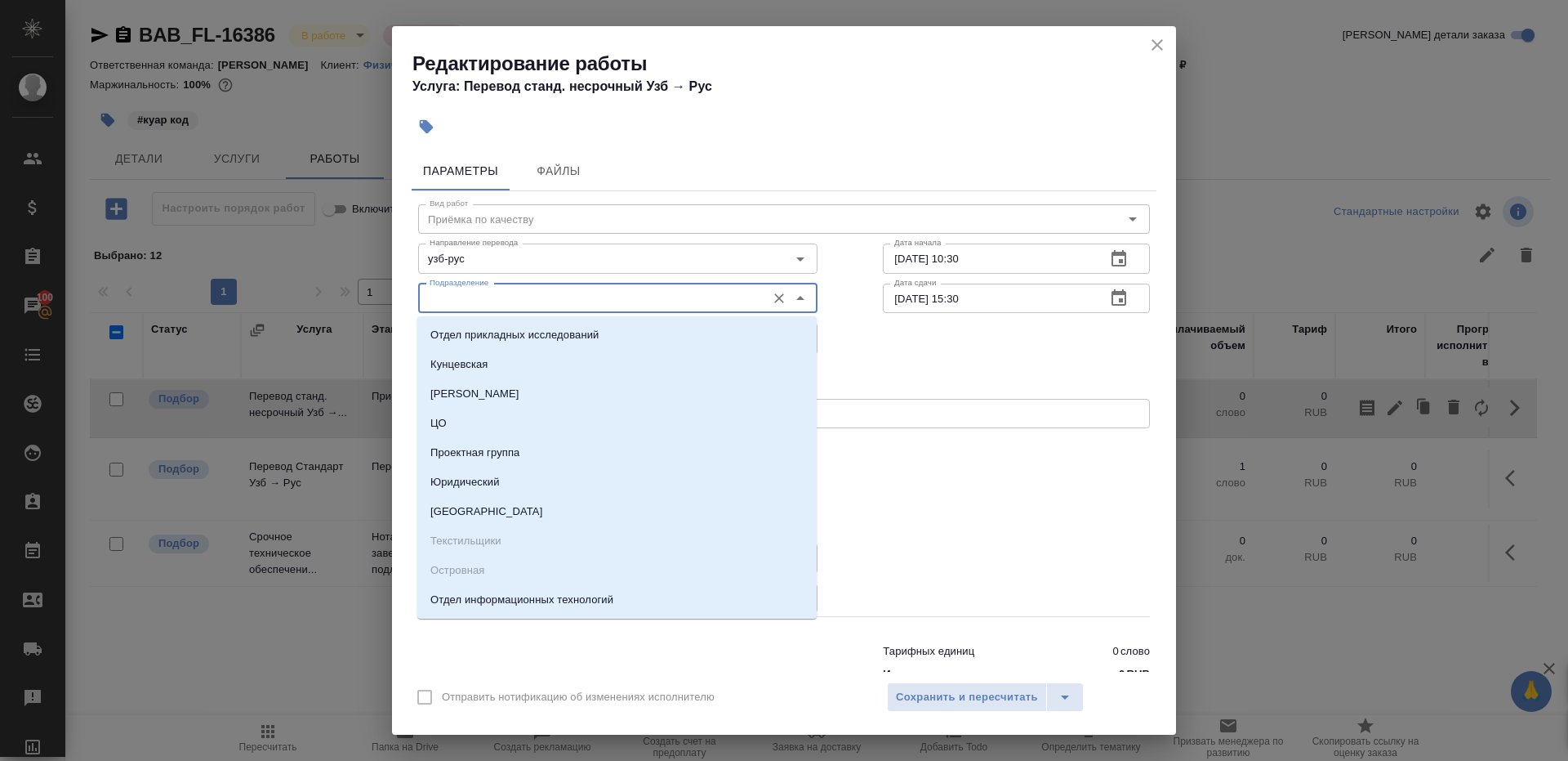
click at [620, 303] on input "Подразделение" at bounding box center [590, 298] width 335 height 20
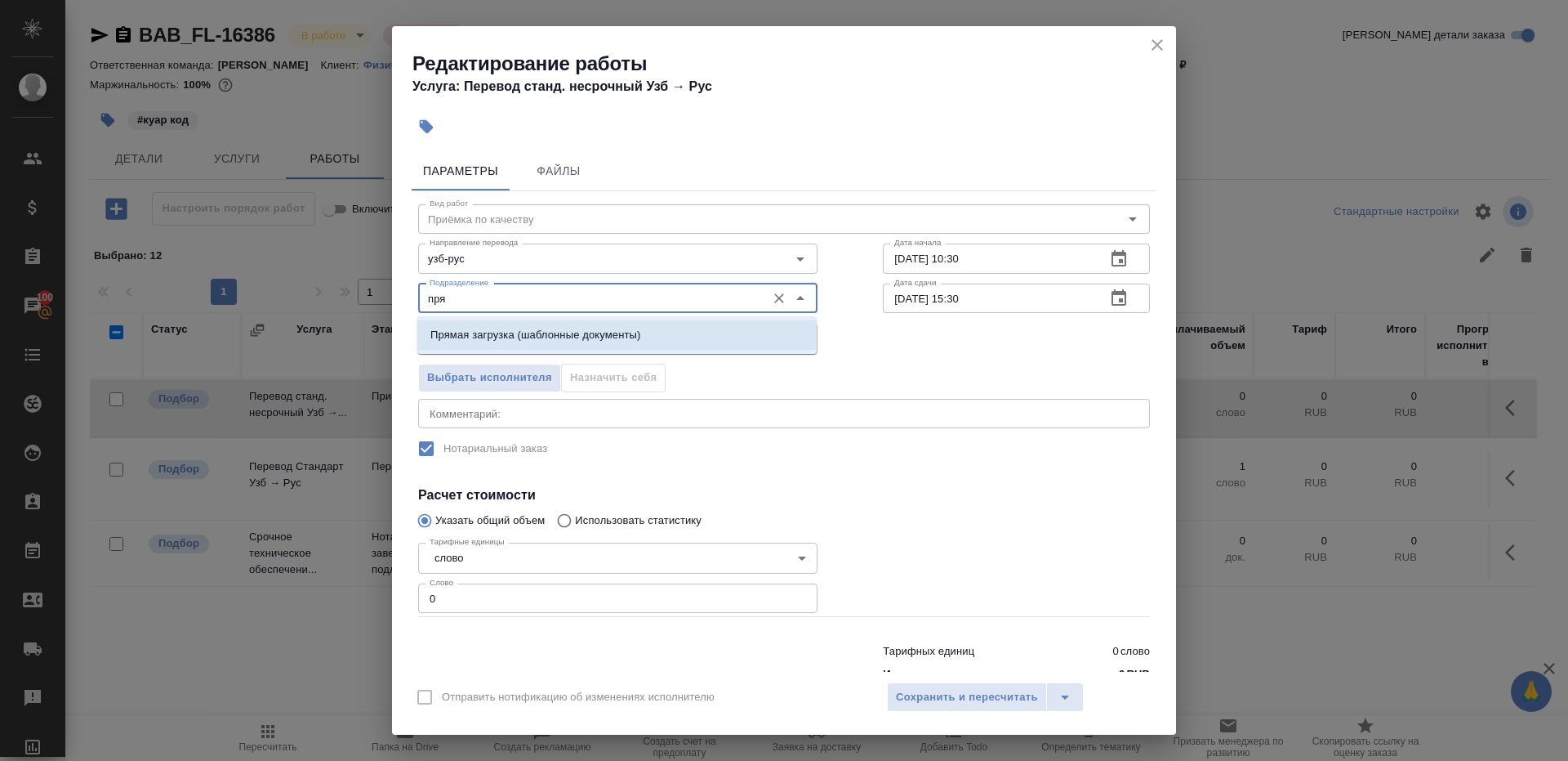
click at [664, 331] on li "Прямая загрузка (шаблонные документы)" at bounding box center [617, 335] width 399 height 30
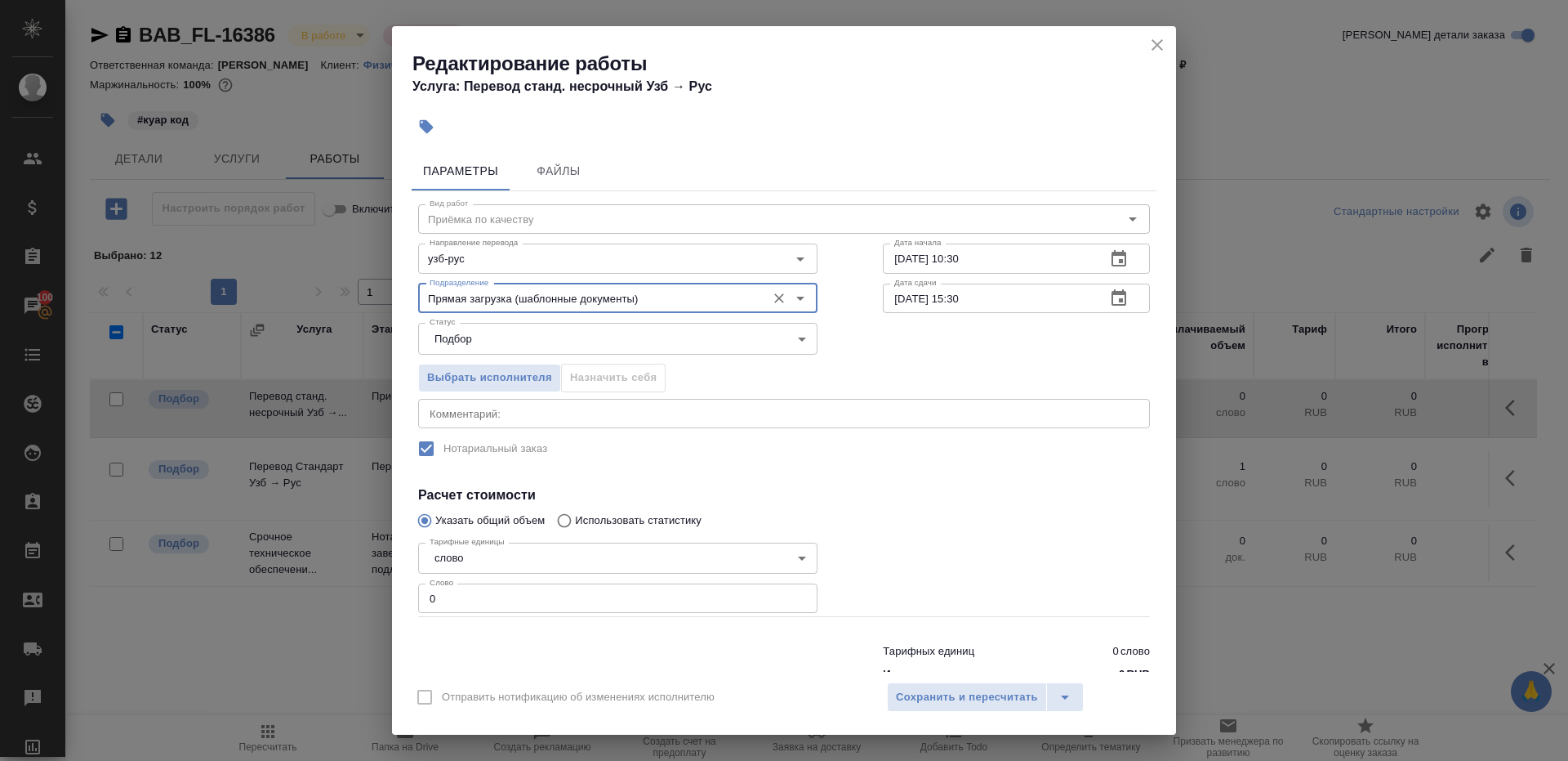
type input "Прямая загрузка (шаблонные документы)"
click at [1006, 255] on input "[DATE] 10:30" at bounding box center [988, 258] width 210 height 30
paste input "5:0"
type input "[DATE] 15:00"
click at [470, 602] on input "0" at bounding box center [617, 598] width 399 height 30
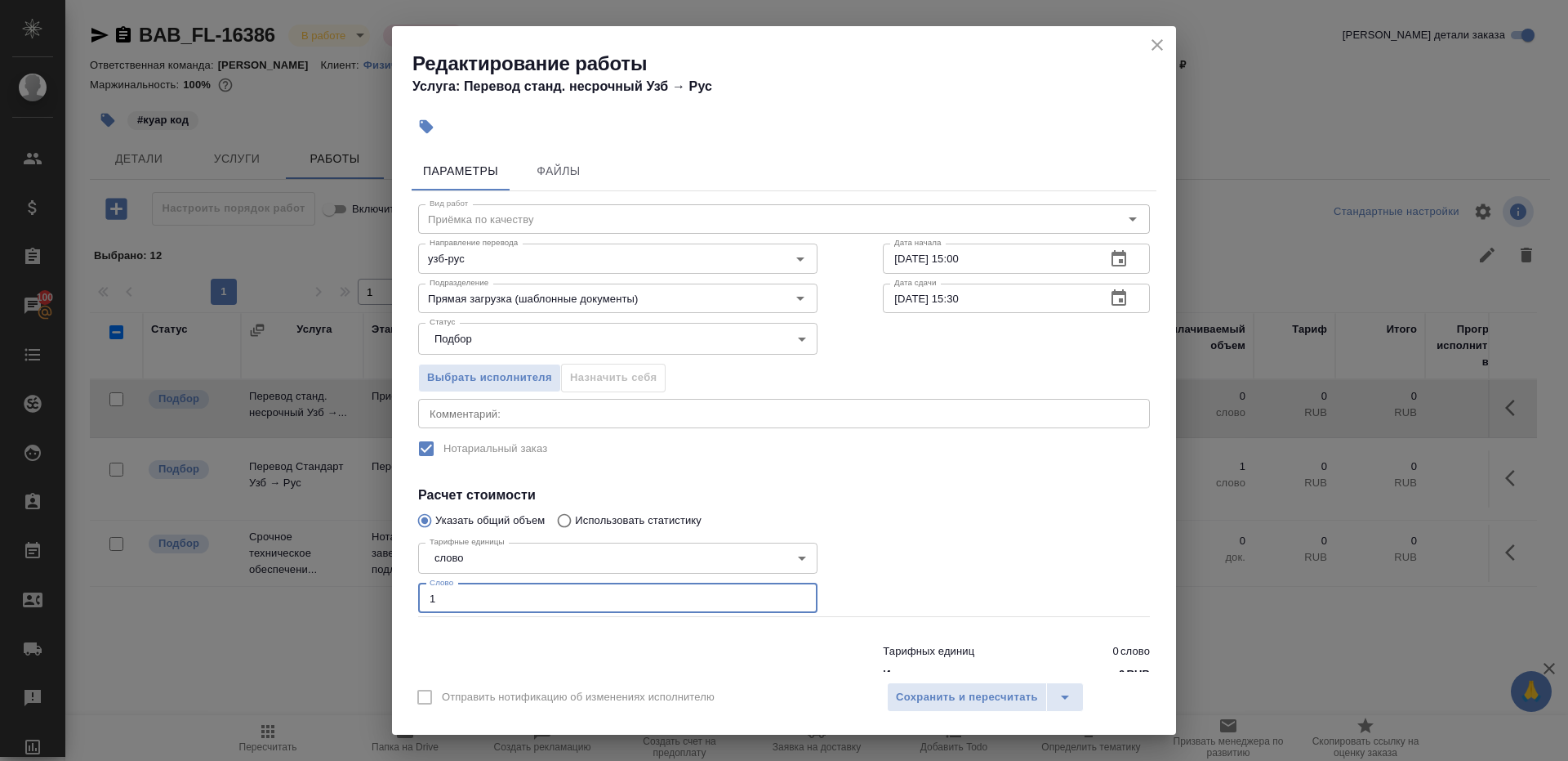
type input "1"
click at [956, 569] on div at bounding box center [1016, 577] width 332 height 147
click at [956, 689] on span "Сохранить и пересчитать" at bounding box center [967, 697] width 142 height 19
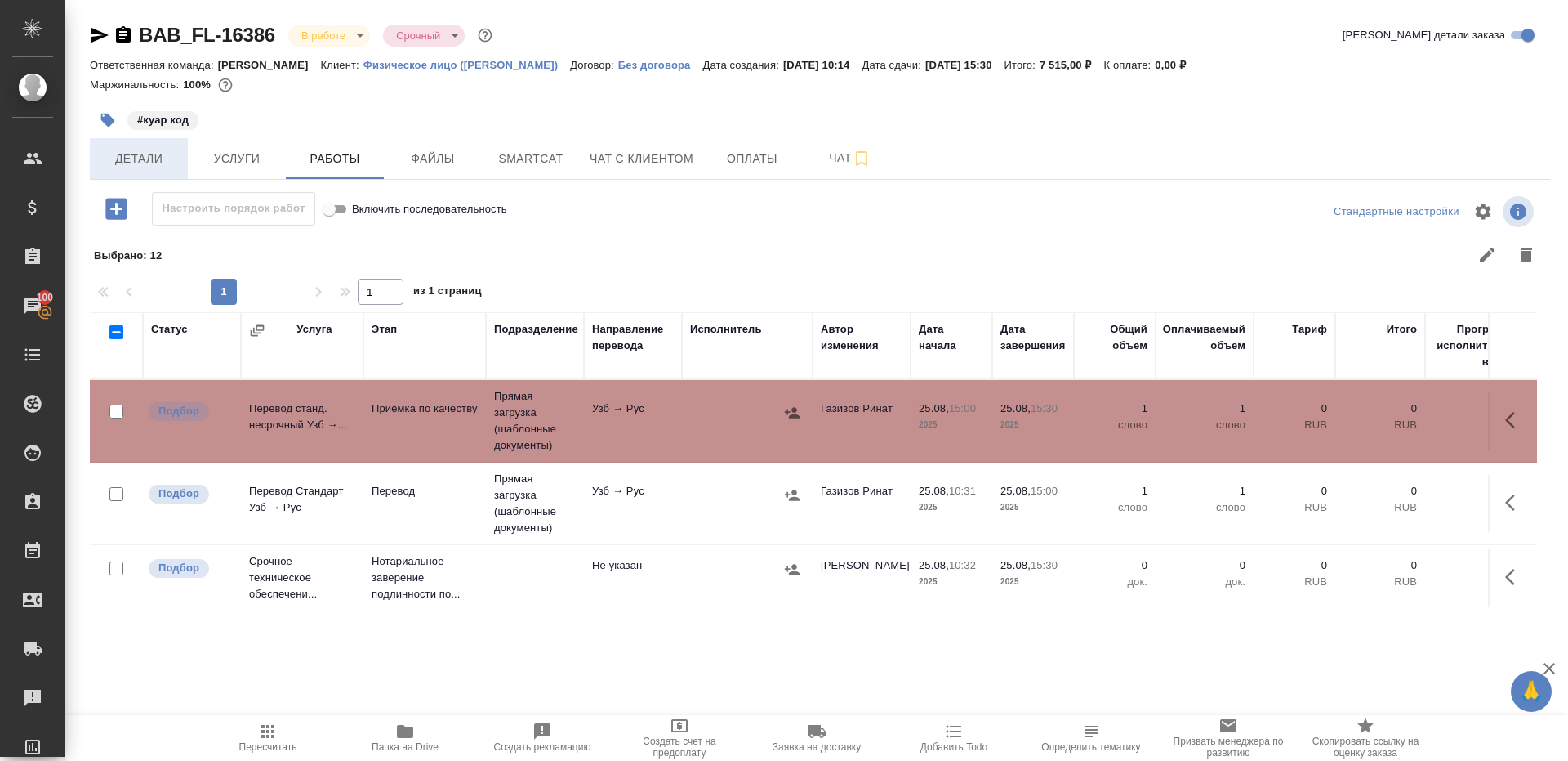
click at [120, 150] on span "Детали" at bounding box center [139, 159] width 78 height 20
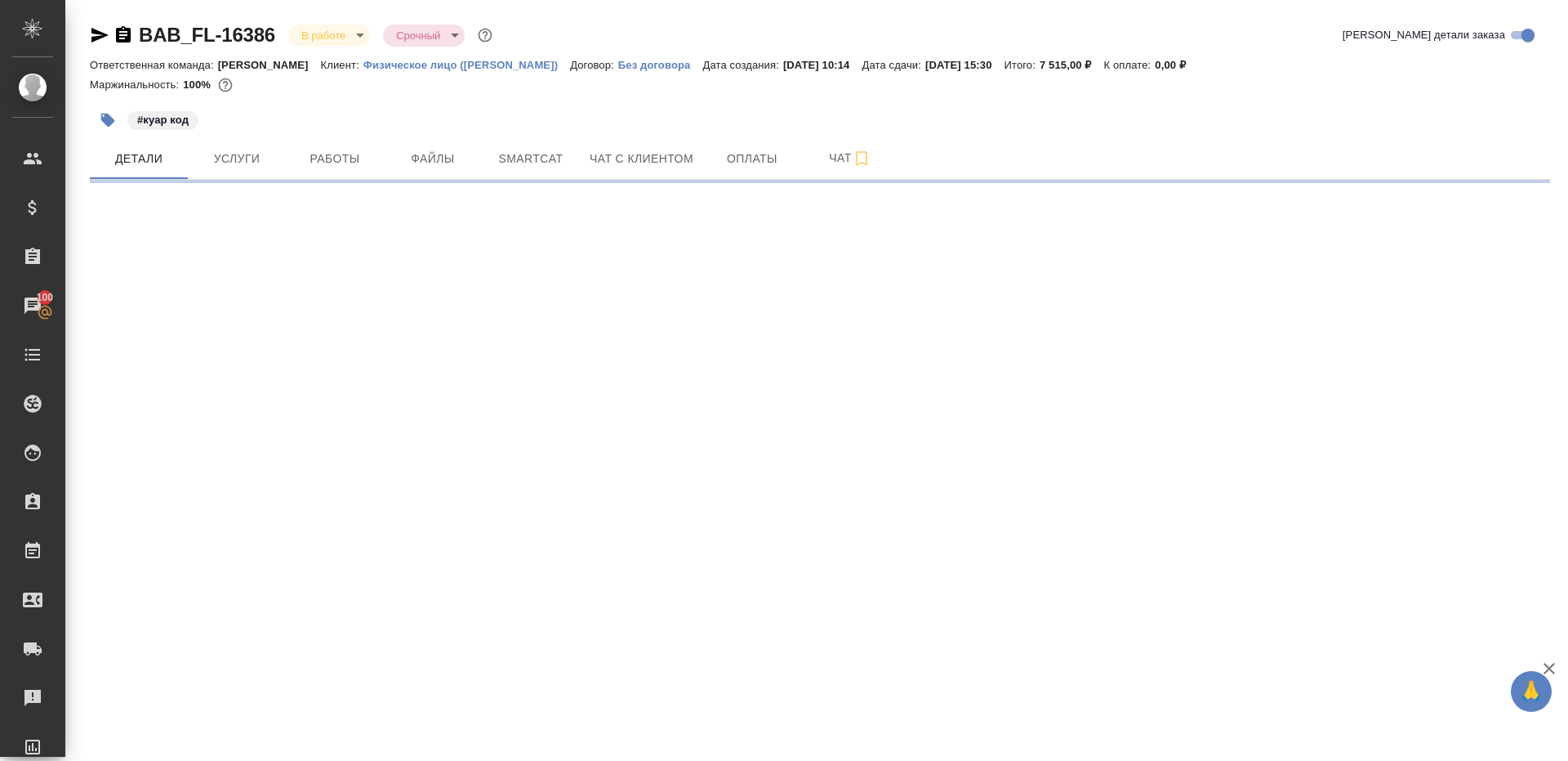
select select "RU"
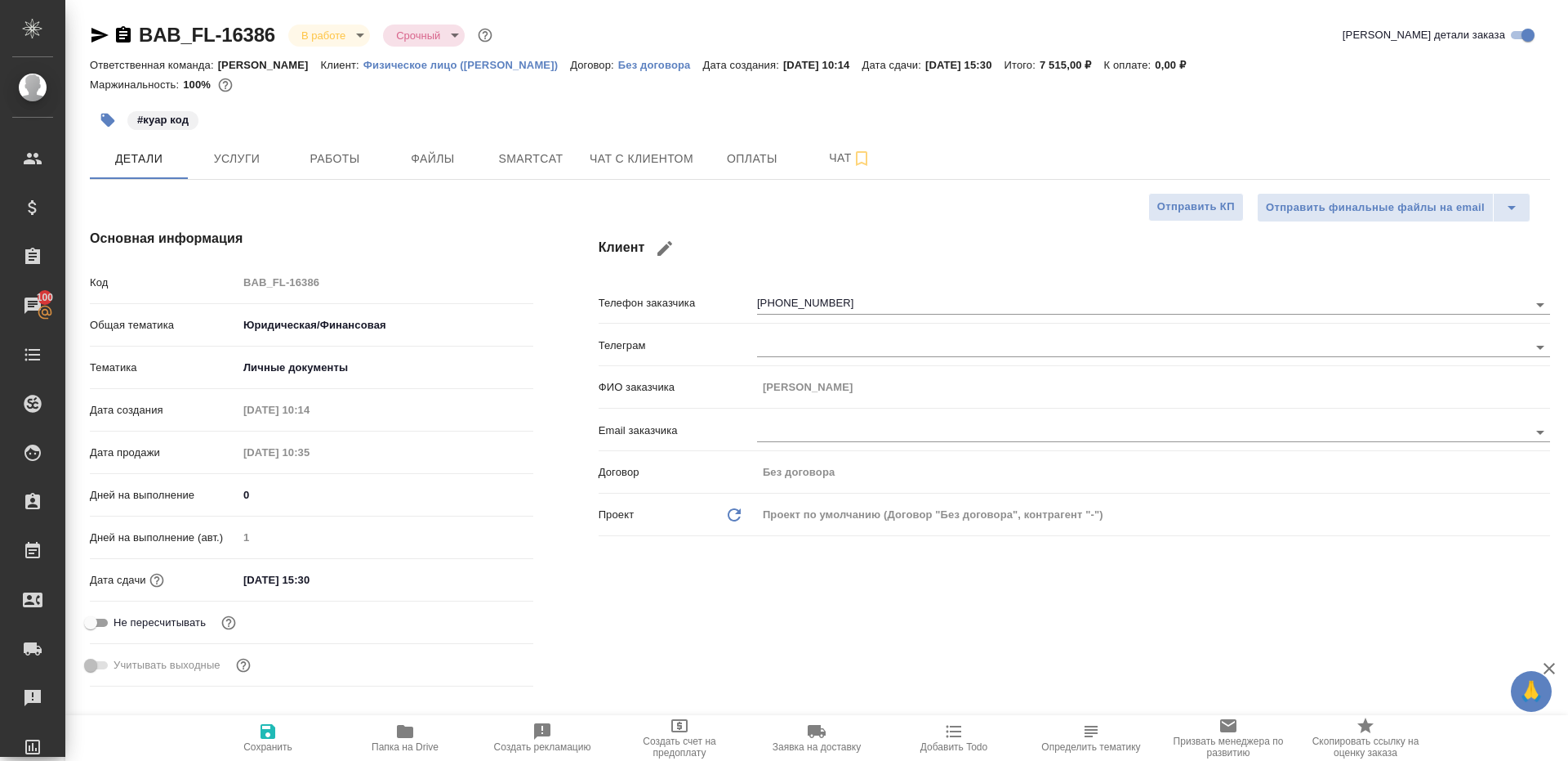
type textarea "x"
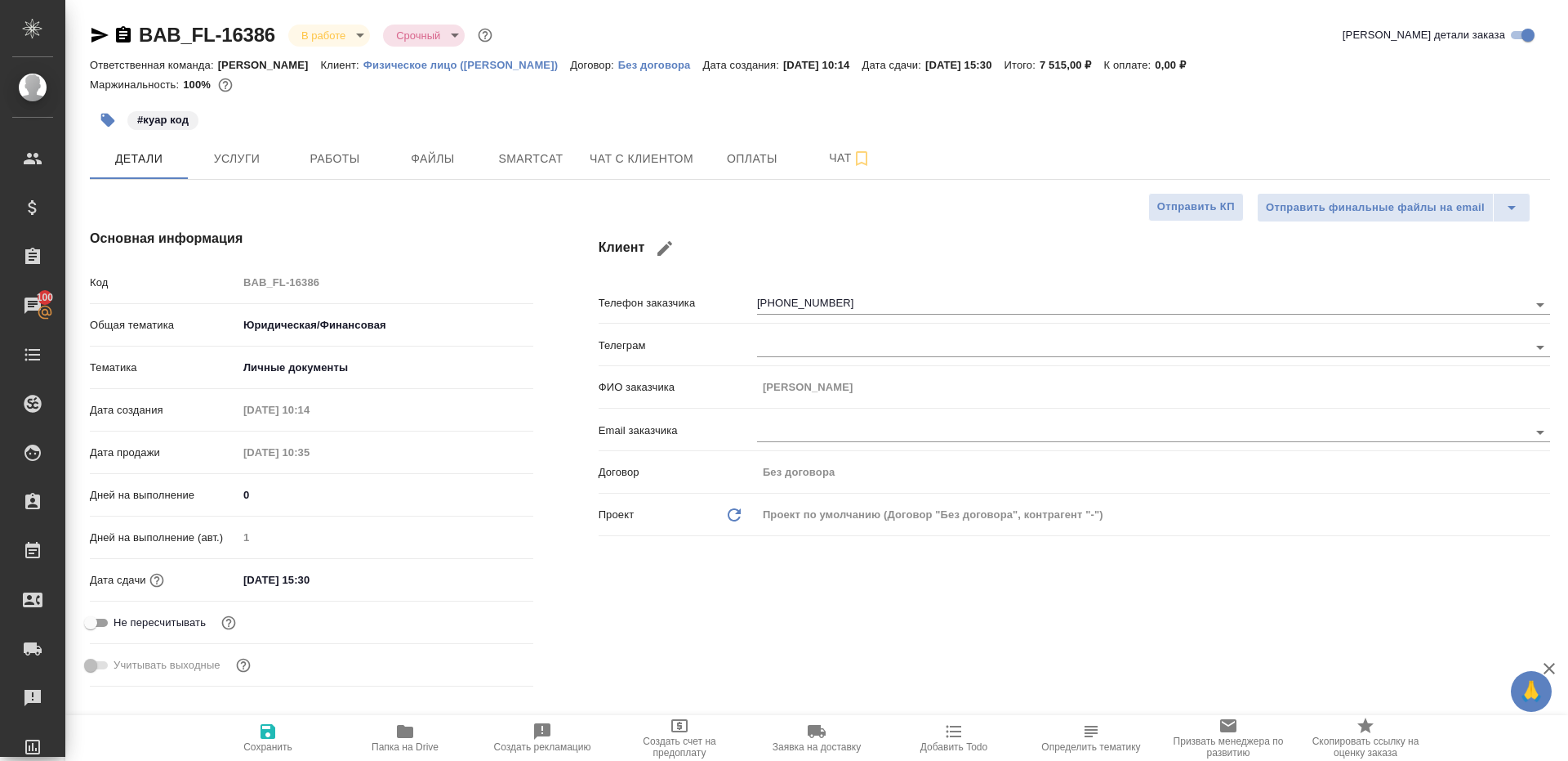
type textarea "x"
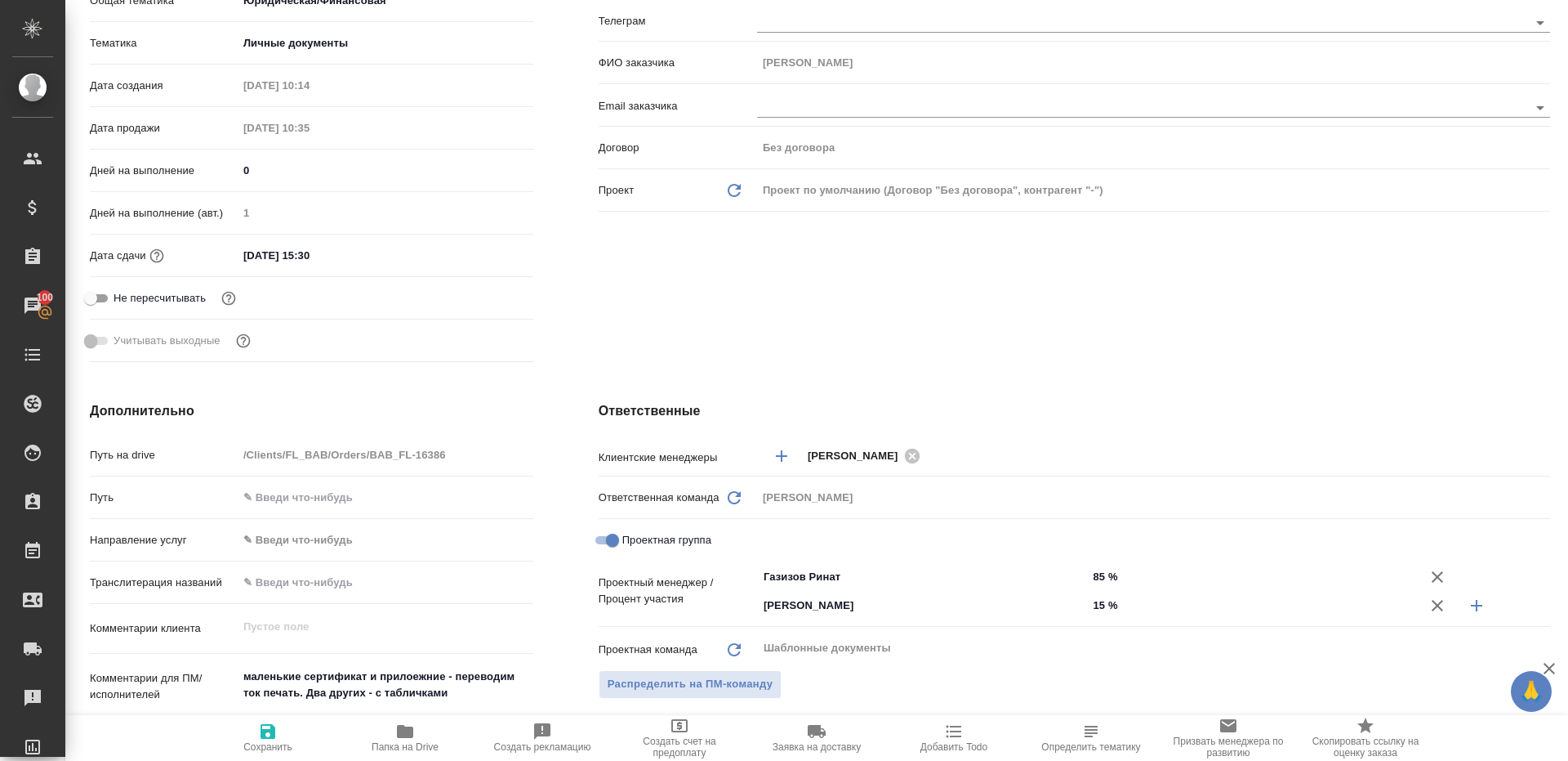
scroll to position [712, 0]
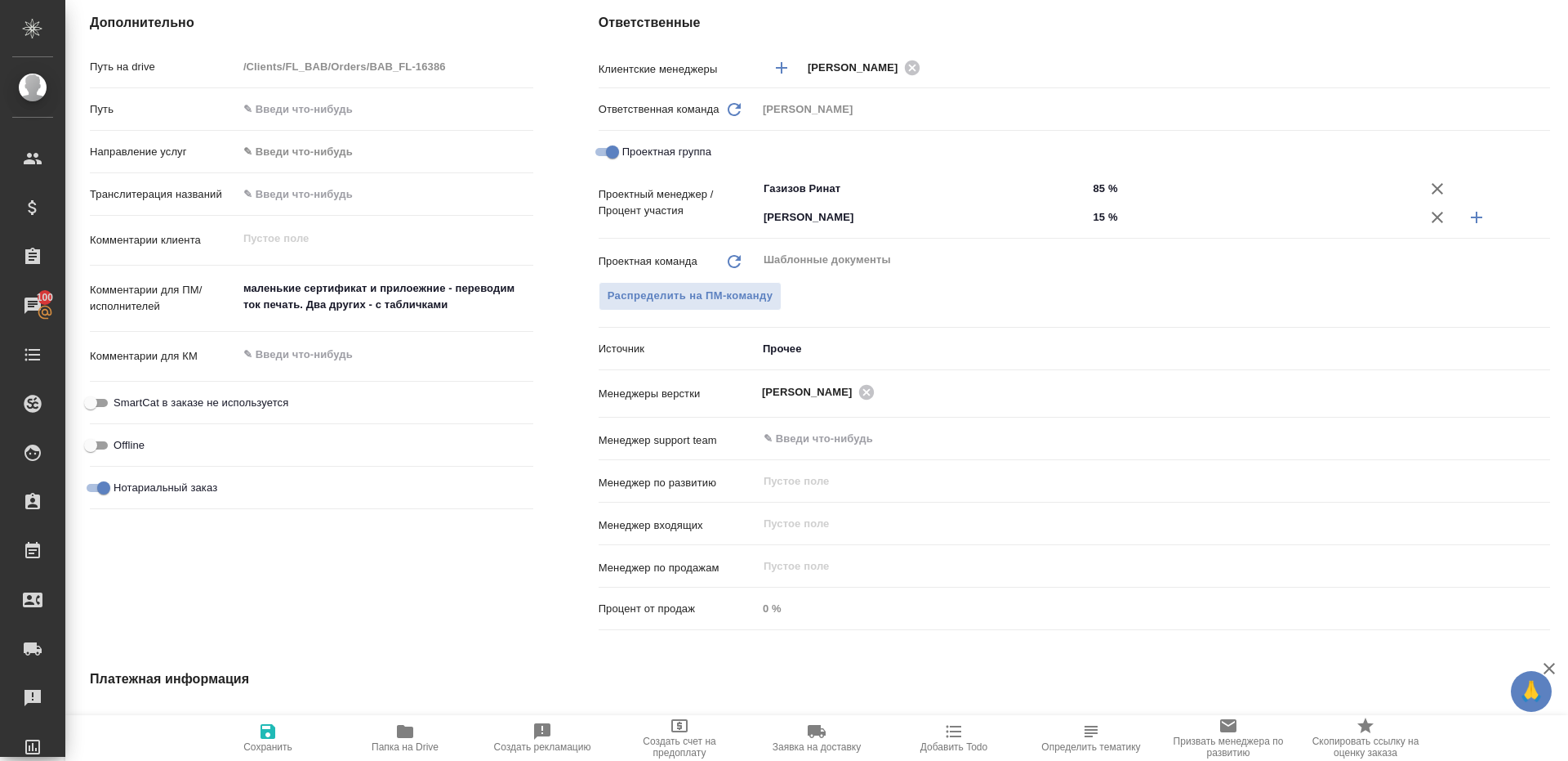
type textarea "x"
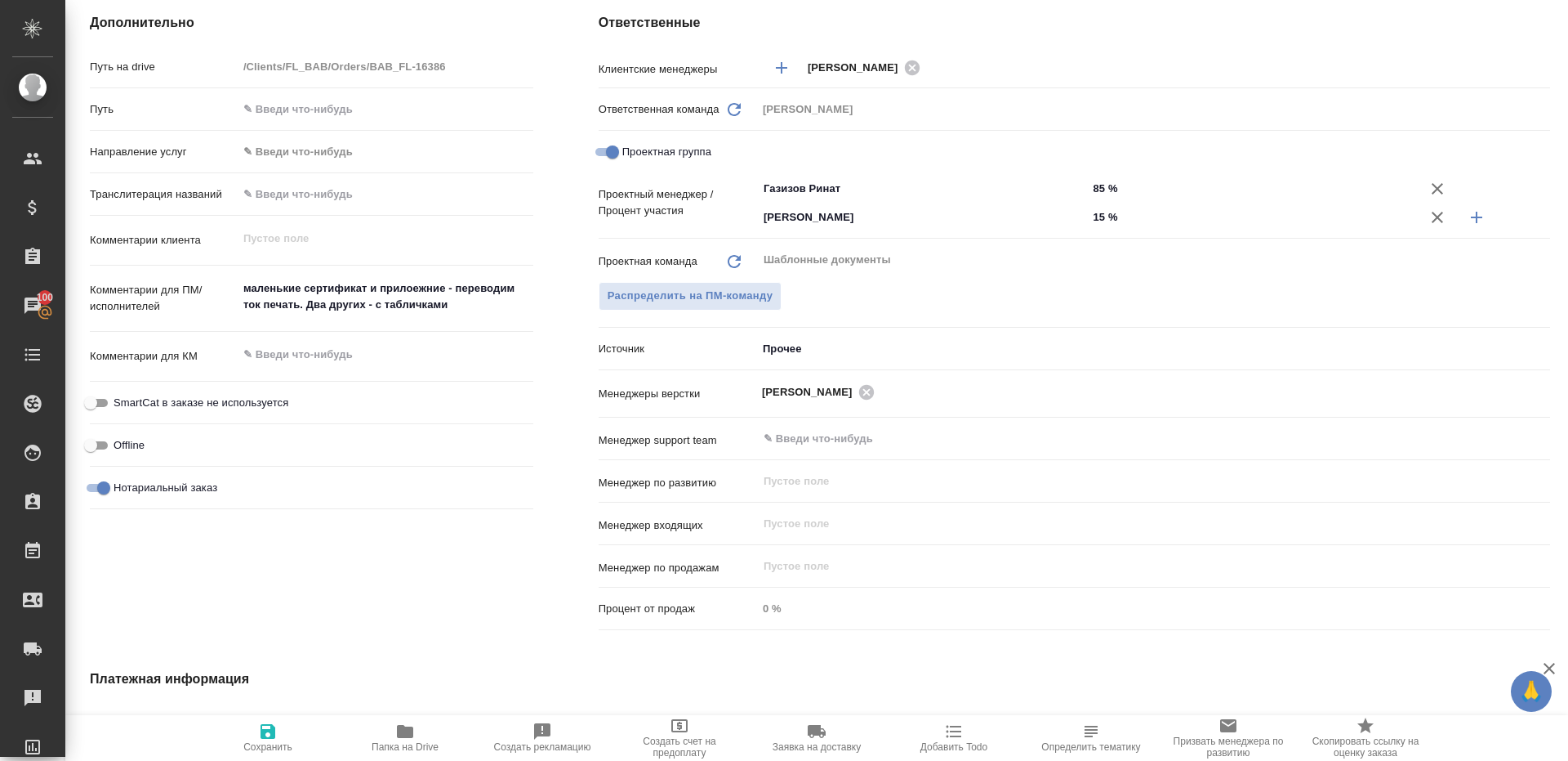
type textarea "x"
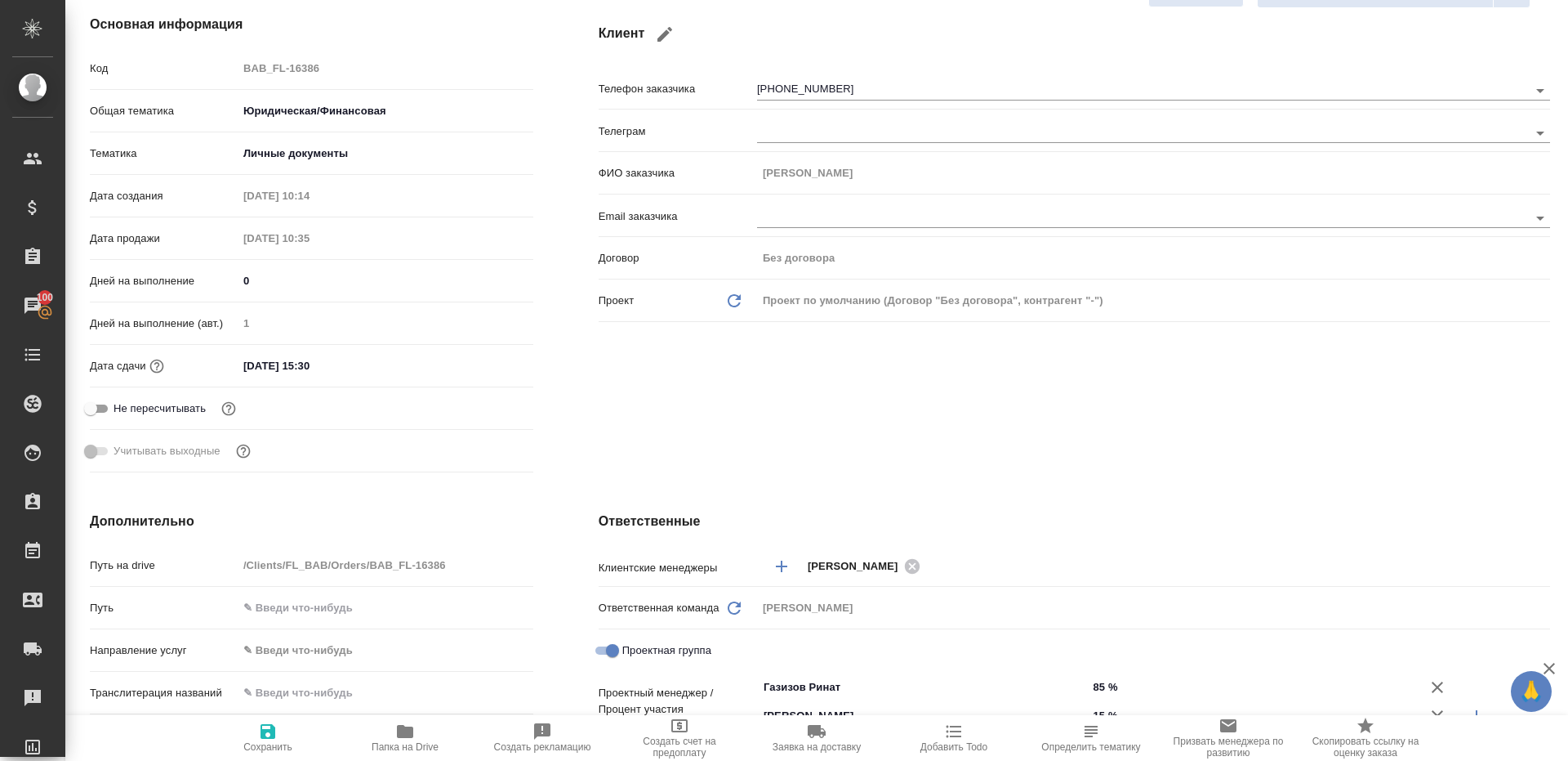
scroll to position [0, 0]
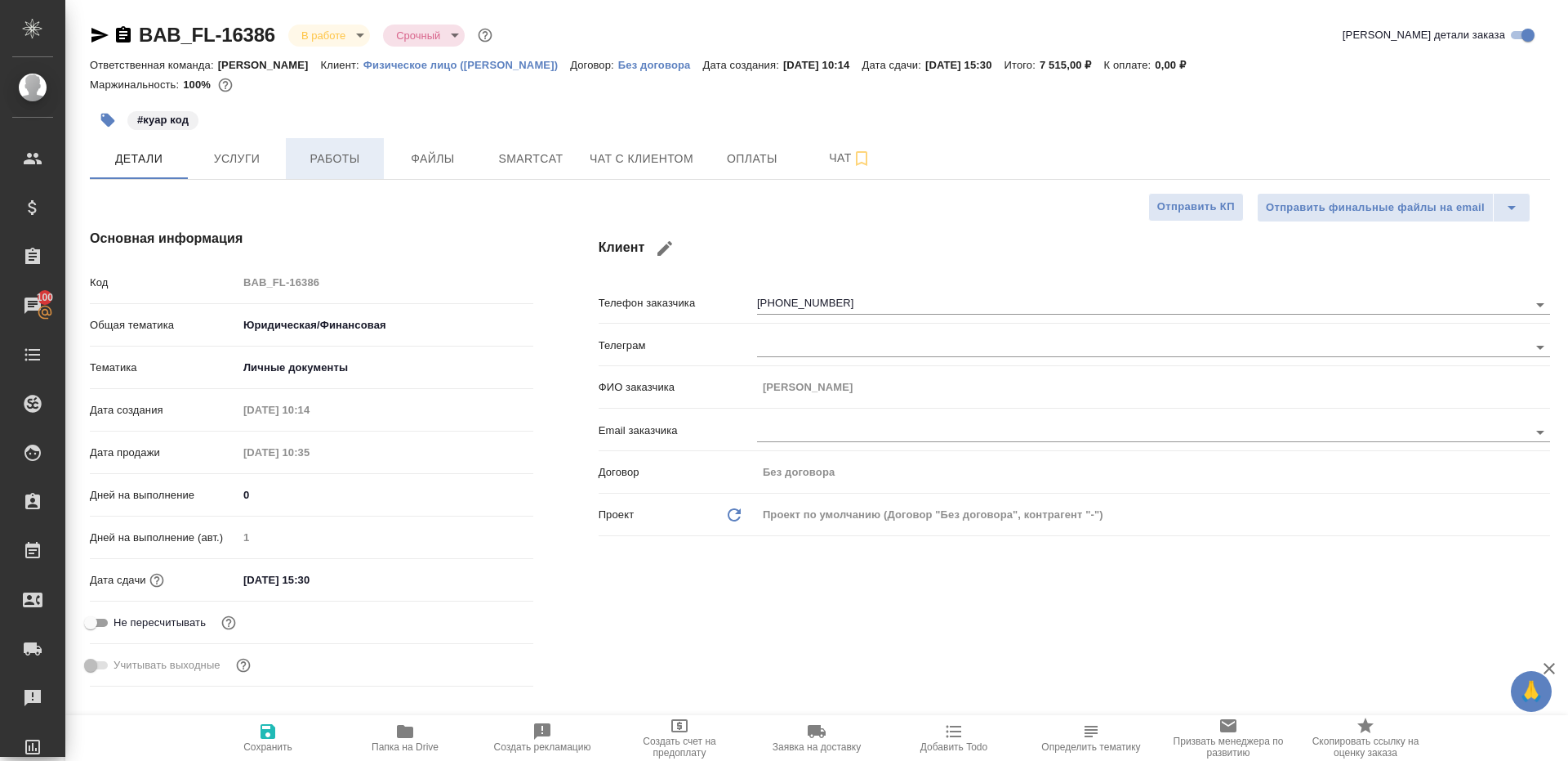
click at [324, 141] on button "Работы" at bounding box center [335, 159] width 98 height 41
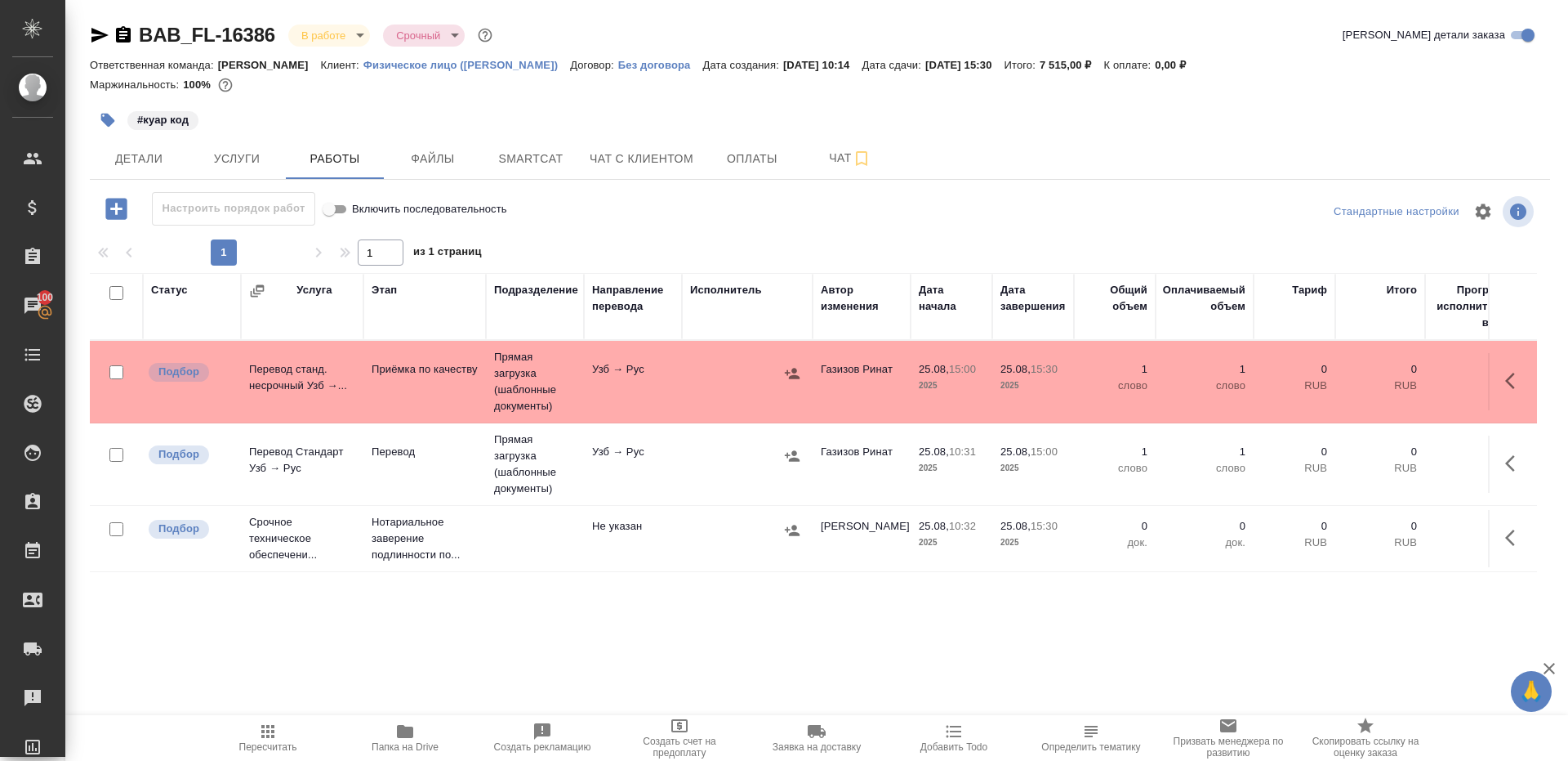
click at [537, 459] on td "Прямая загрузка (шаблонные документы)" at bounding box center [535, 464] width 98 height 82
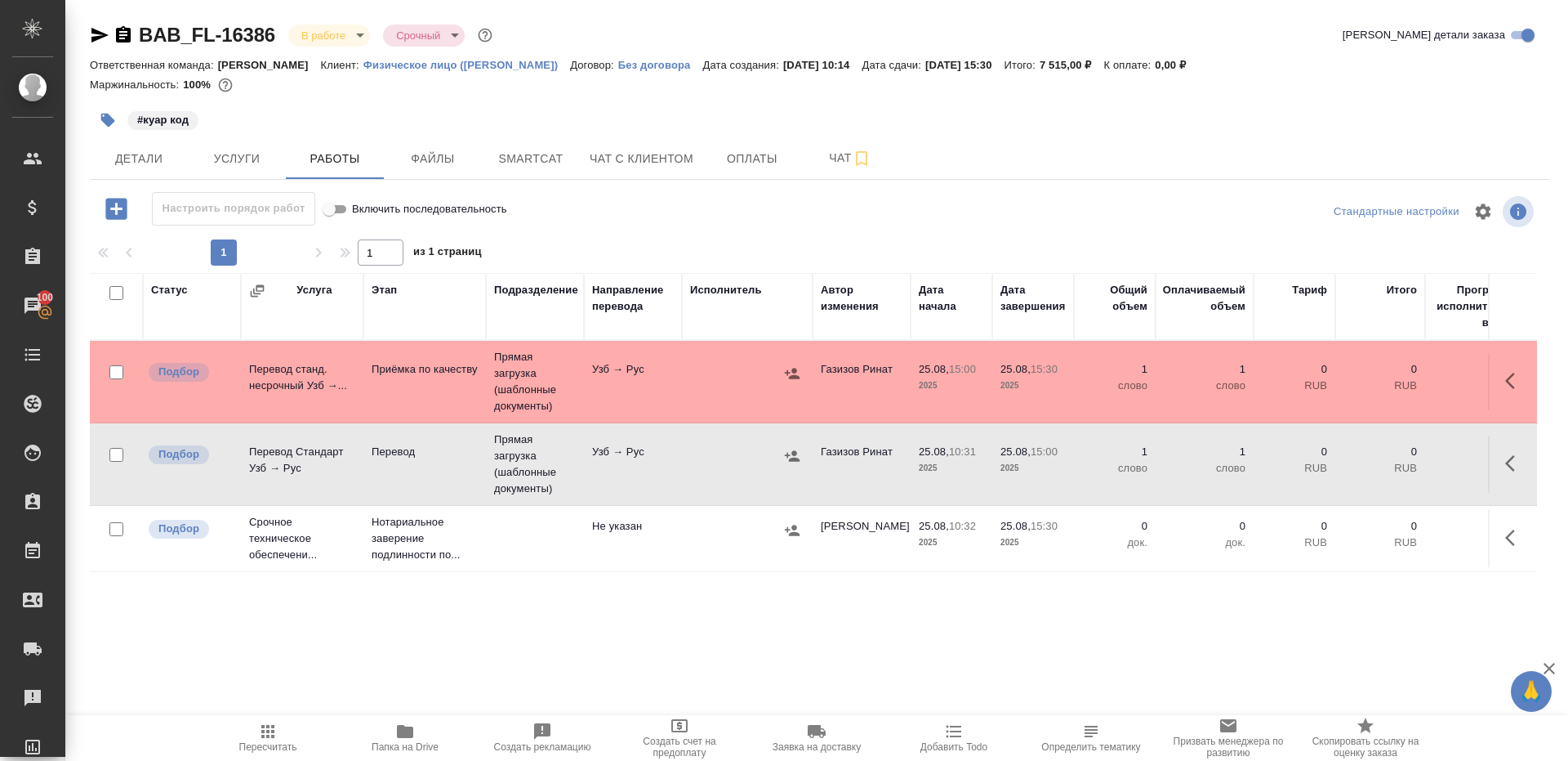
click at [537, 459] on td "Прямая загрузка (шаблонные документы)" at bounding box center [535, 464] width 98 height 82
click at [233, 739] on span "Пересчитать" at bounding box center [268, 737] width 118 height 31
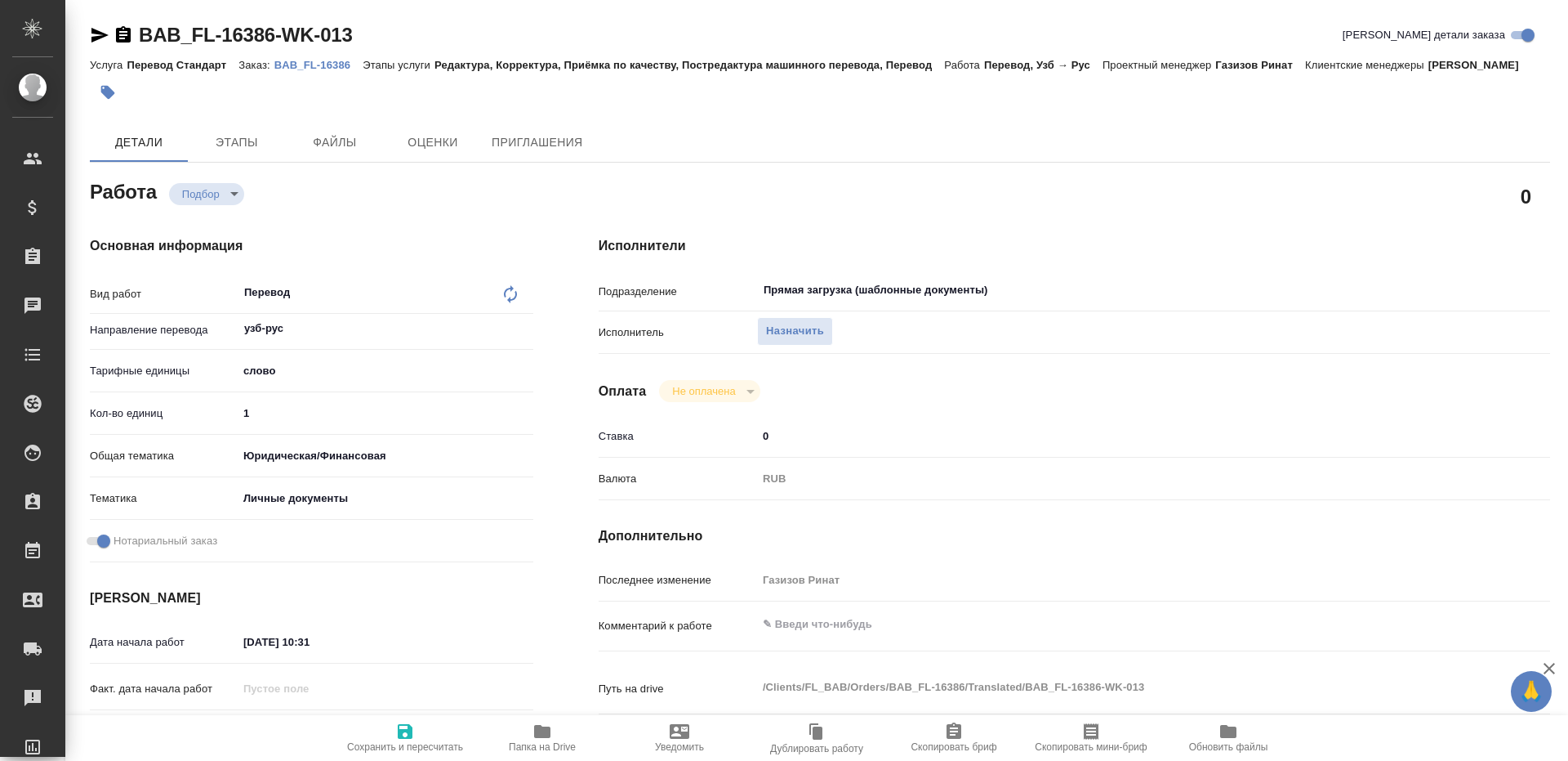
type textarea "x"
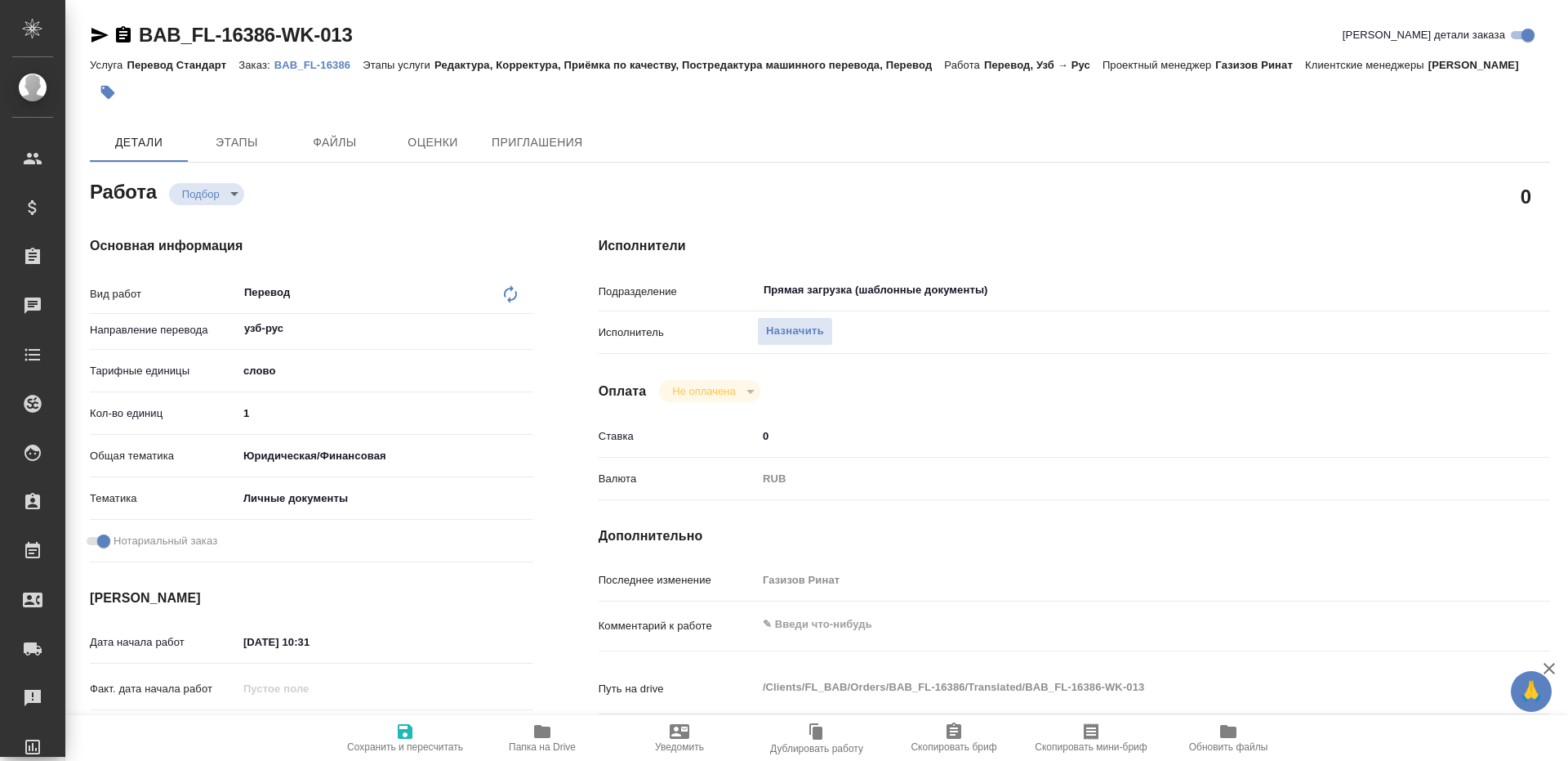
type textarea "x"
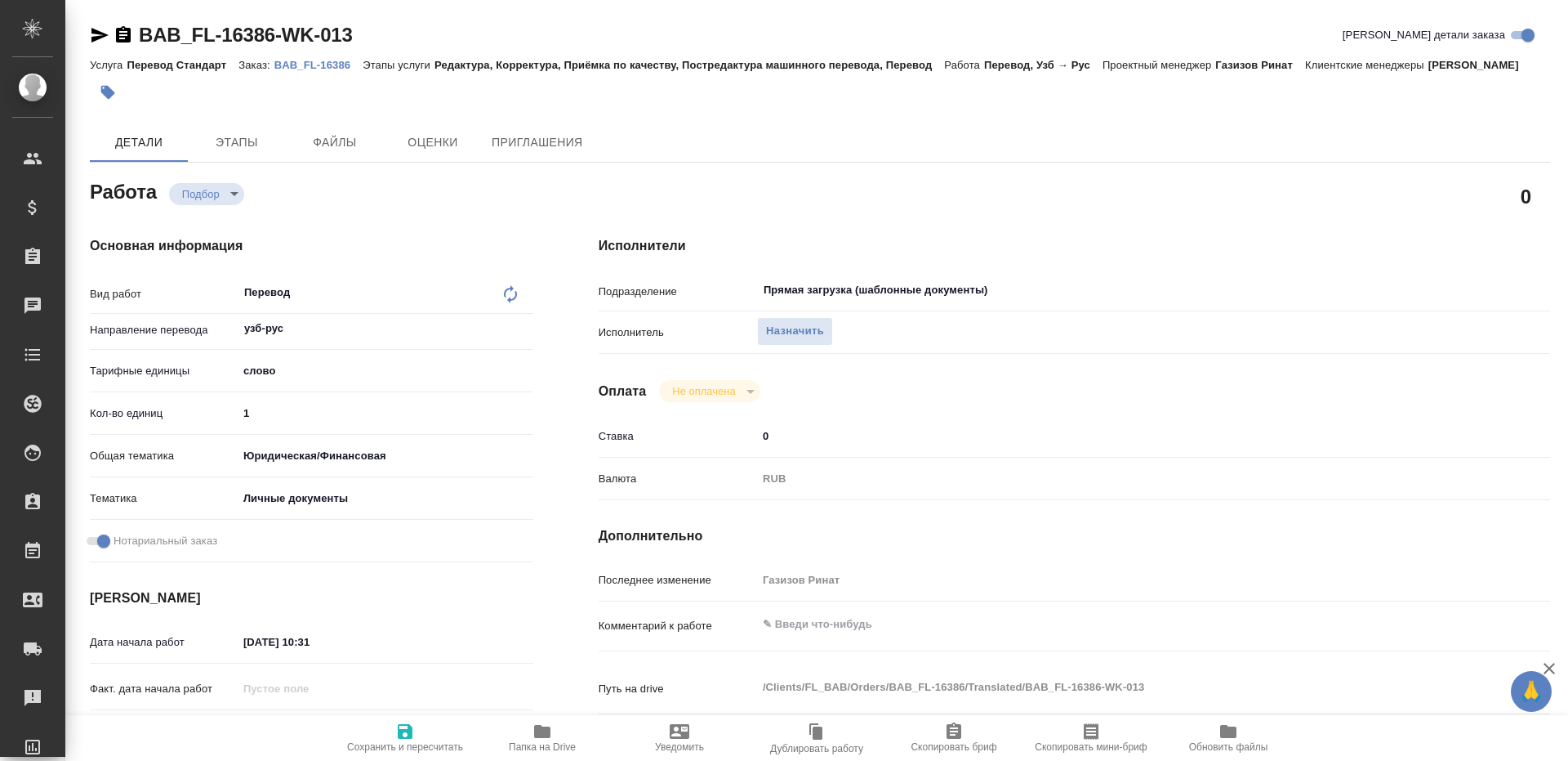
type textarea "x"
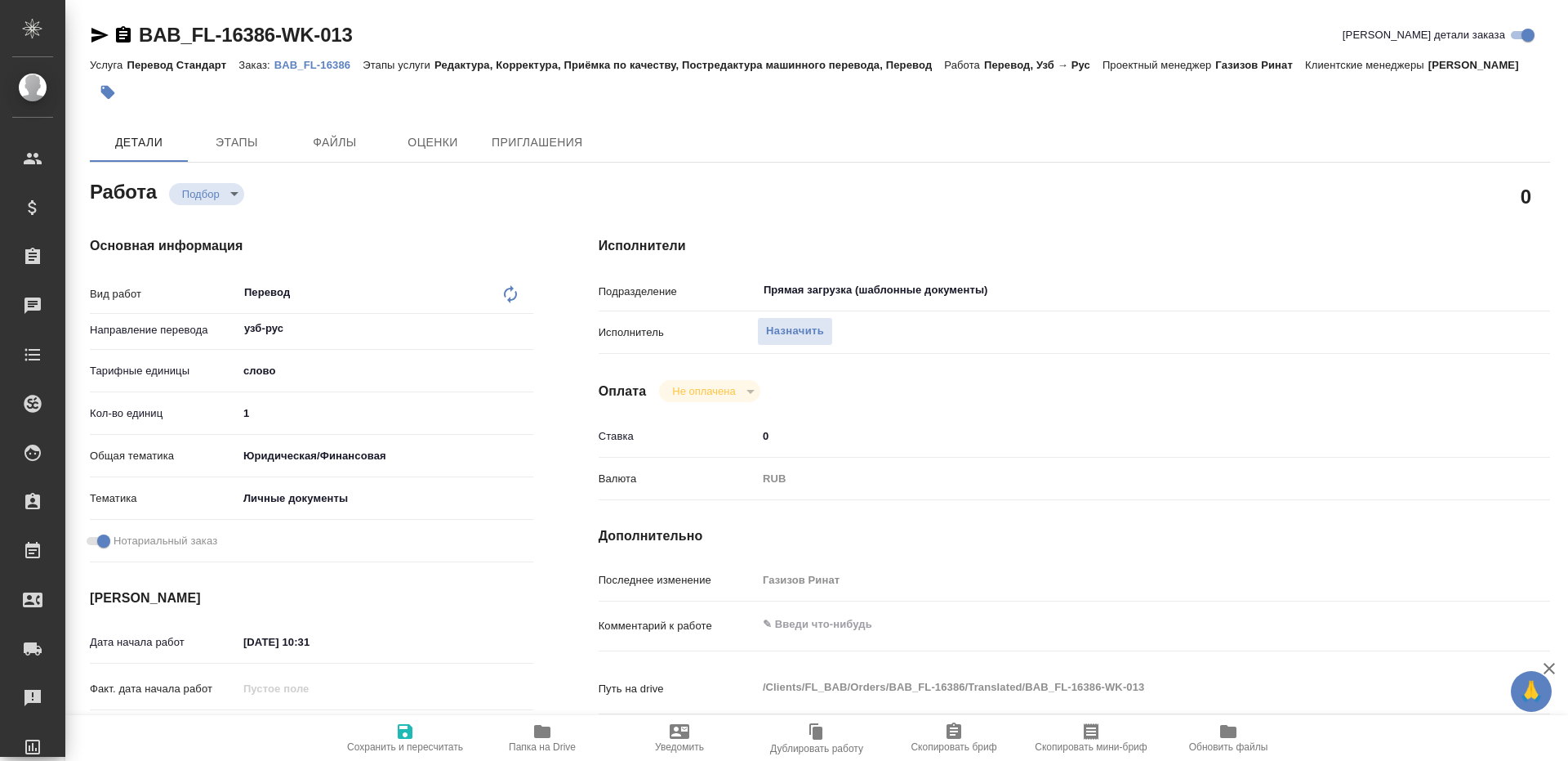
type textarea "x"
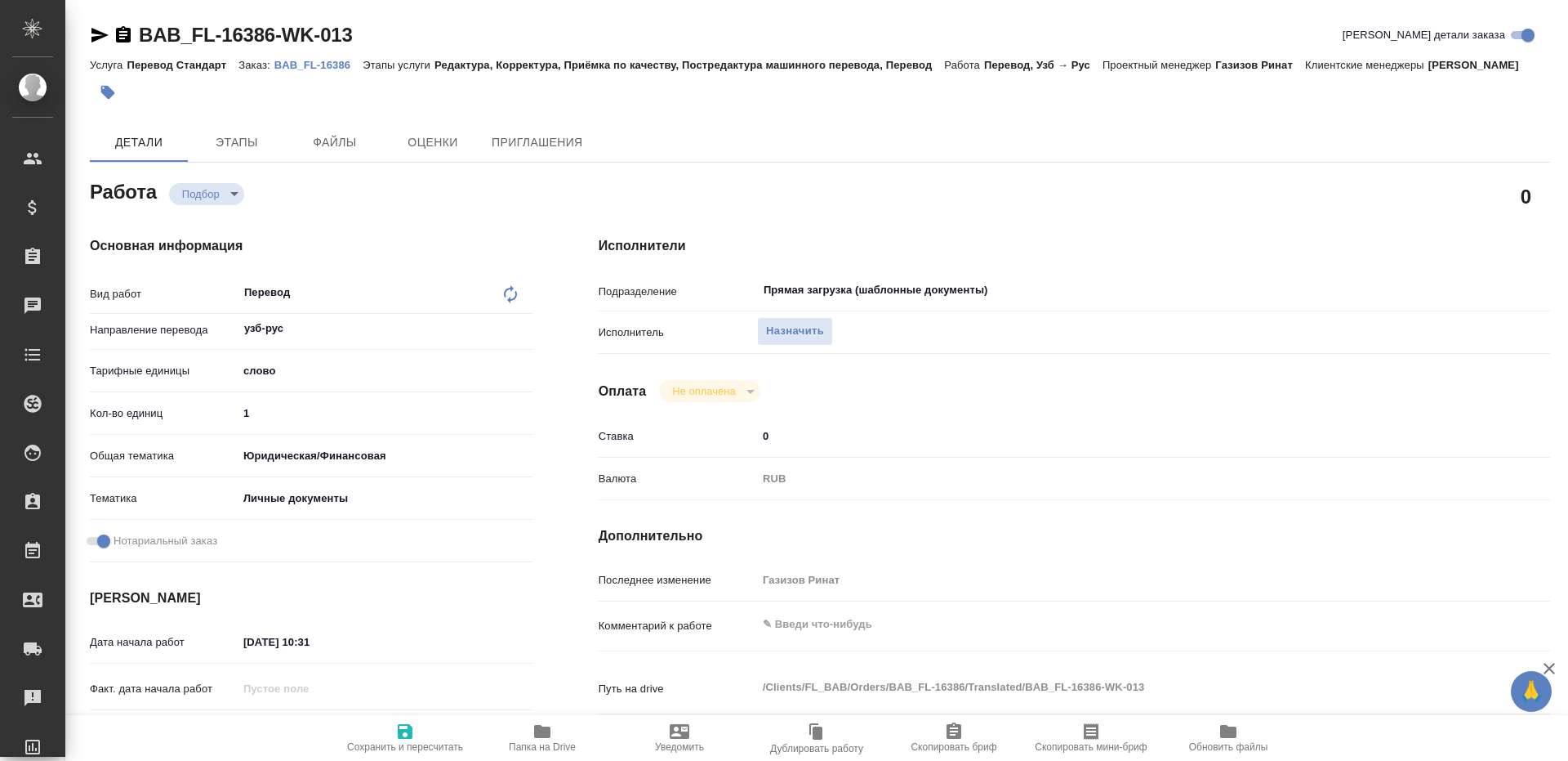
type textarea "x"
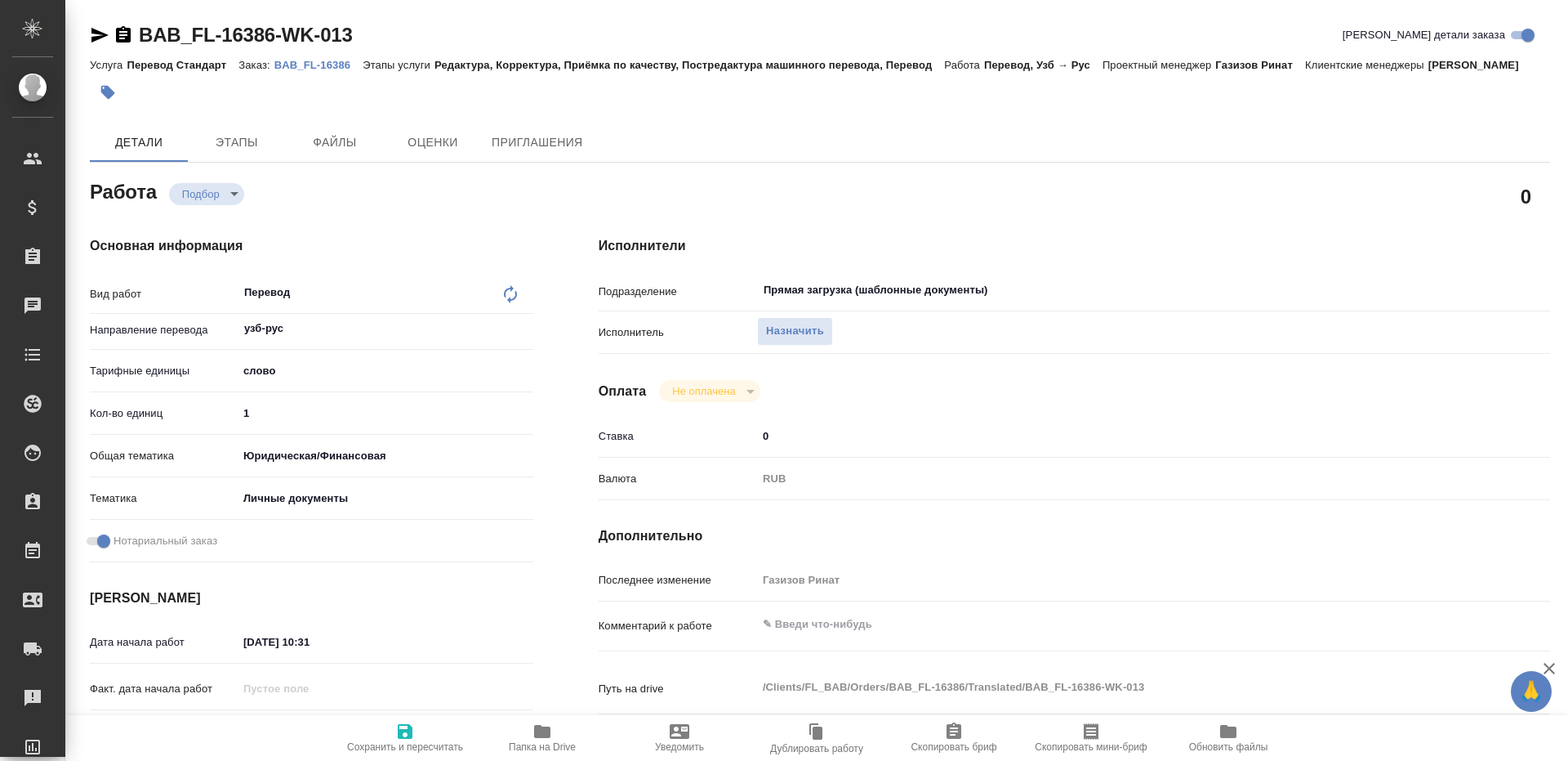
type textarea "x"
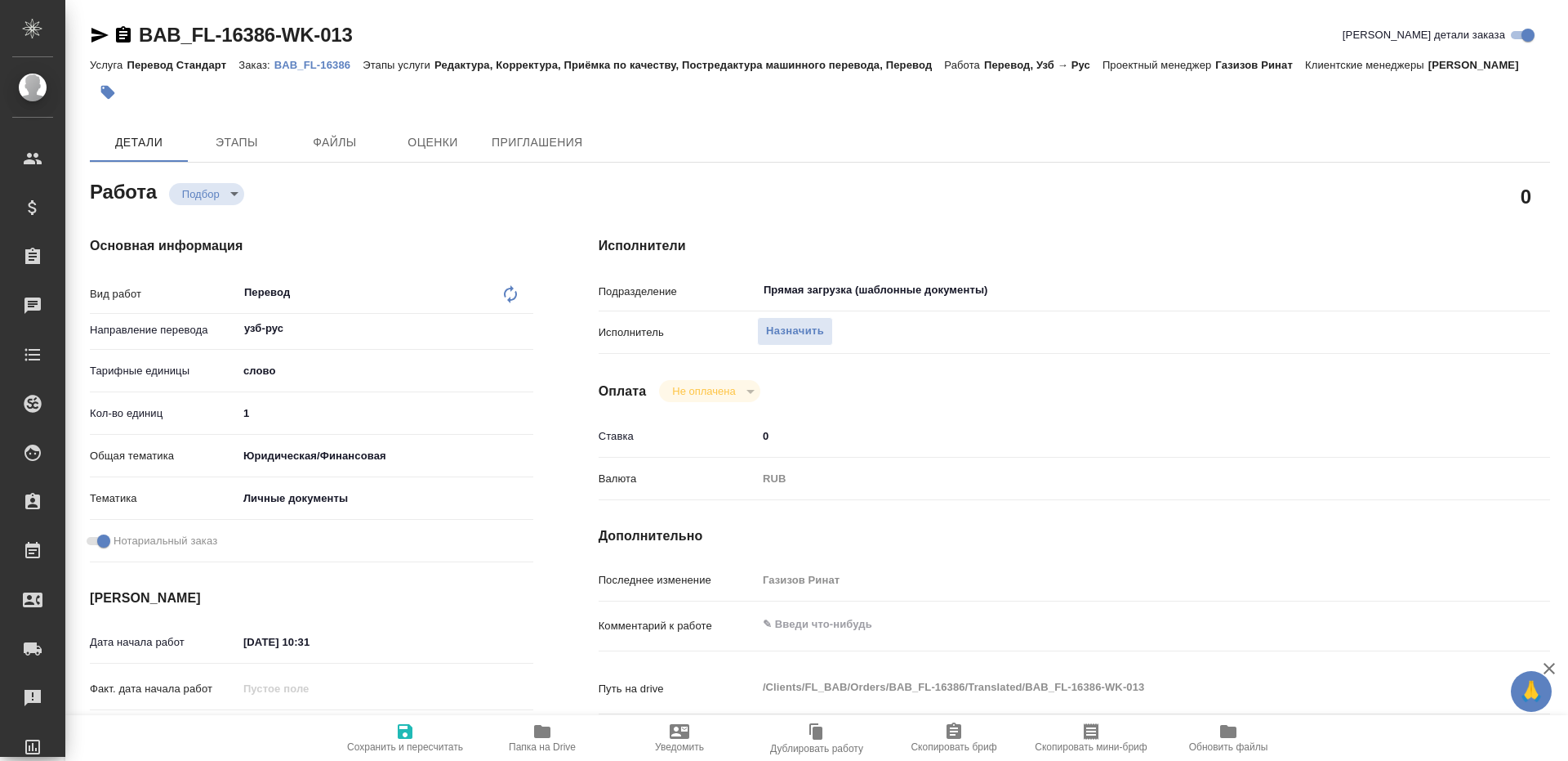
type textarea "x"
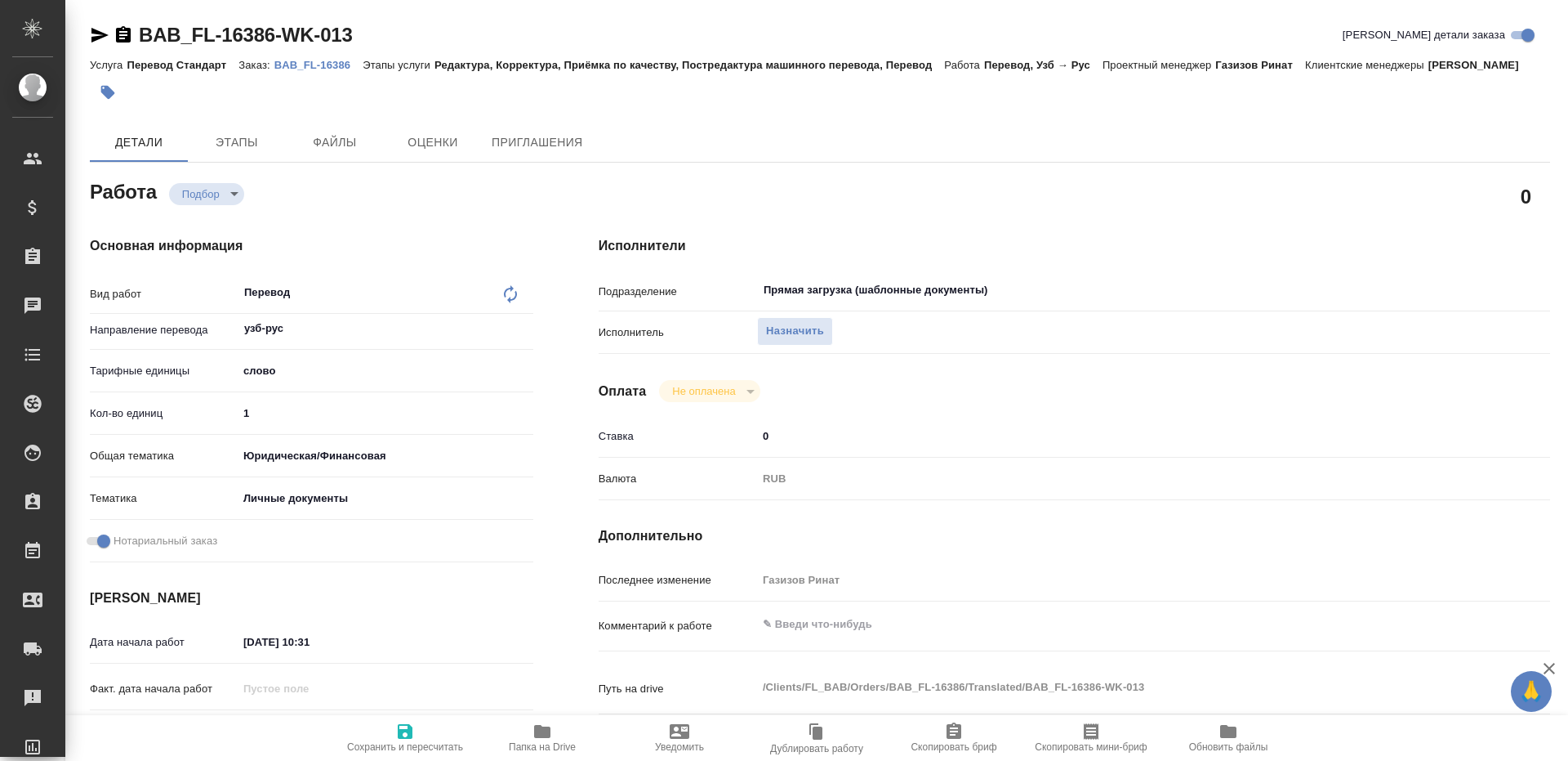
type textarea "x"
